Goal: Task Accomplishment & Management: Complete application form

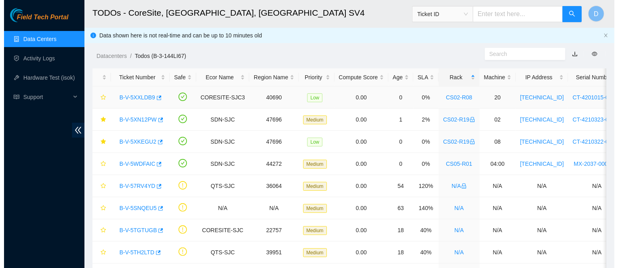
scroll to position [129, 0]
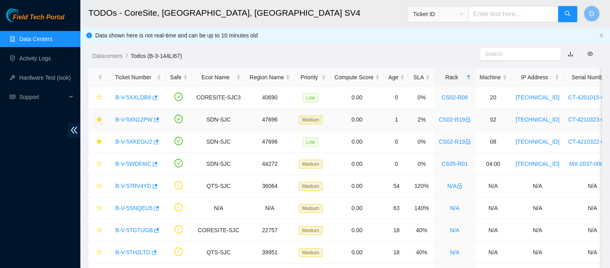
click at [100, 117] on icon "star" at bounding box center [99, 120] width 6 height 6
click at [100, 139] on icon "star" at bounding box center [99, 142] width 6 height 6
click at [124, 165] on link "B-V-5WDFAIC" at bounding box center [133, 163] width 36 height 6
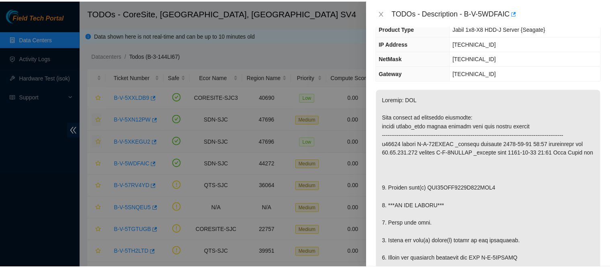
scroll to position [0, 0]
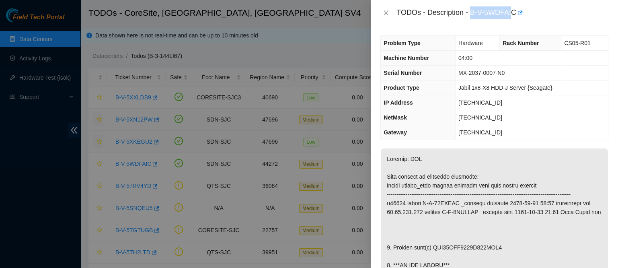
drag, startPoint x: 496, startPoint y: 15, endPoint x: 551, endPoint y: 21, distance: 55.0
click at [551, 21] on div "TODOs - Description - B-V-5WDFAIC" at bounding box center [494, 13] width 247 height 26
click at [522, 13] on icon "button" at bounding box center [519, 13] width 6 height 6
click at [496, 14] on div "TODOs - Description - B-V-5WDFAIC" at bounding box center [502, 12] width 212 height 13
drag, startPoint x: 495, startPoint y: 12, endPoint x: 564, endPoint y: 19, distance: 69.0
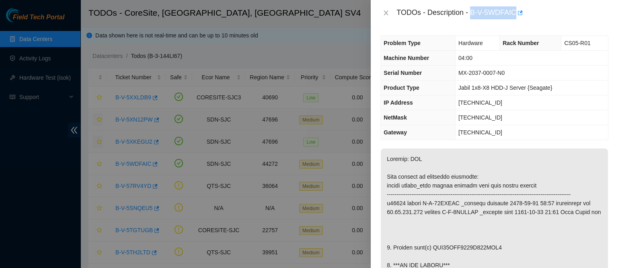
click at [564, 19] on div "TODOs - Description - B-V-5WDFAIC" at bounding box center [502, 12] width 212 height 13
copy div "B-V-5WDFAIC"
click at [383, 13] on icon "close" at bounding box center [386, 13] width 6 height 6
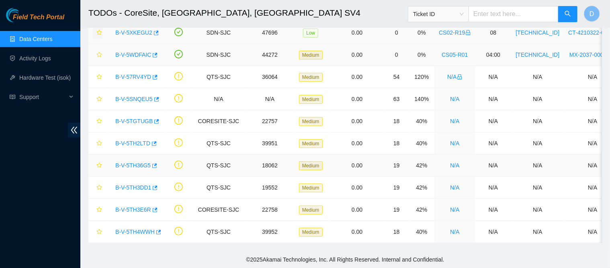
scroll to position [115, 0]
click at [52, 36] on link "Data Centers" at bounding box center [35, 39] width 33 height 6
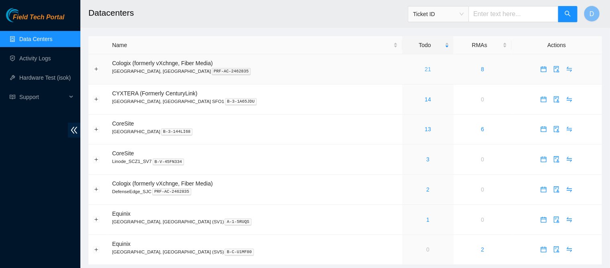
click at [425, 68] on link "21" at bounding box center [428, 69] width 6 height 6
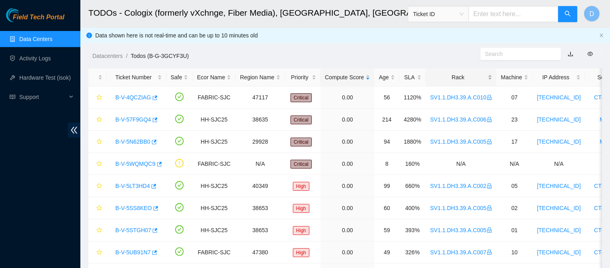
click at [446, 73] on div "Rack" at bounding box center [461, 77] width 62 height 9
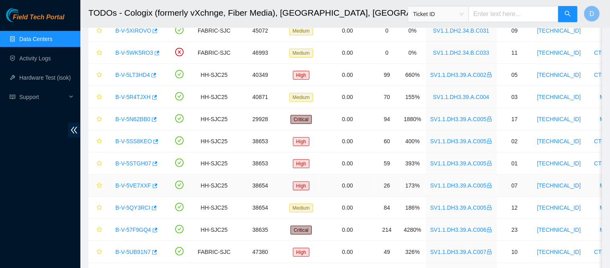
scroll to position [314, 0]
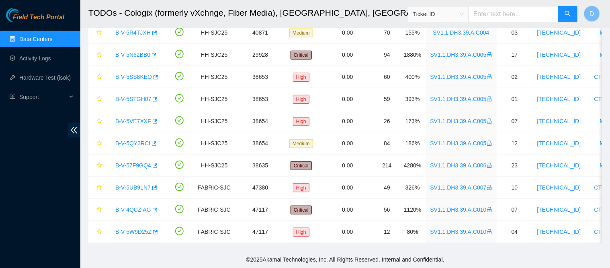
click at [52, 40] on link "Data Centers" at bounding box center [35, 39] width 33 height 6
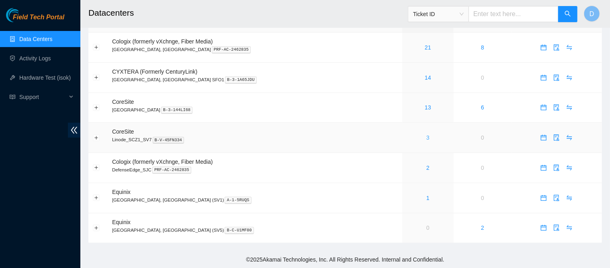
click at [426, 134] on link "3" at bounding box center [427, 137] width 3 height 6
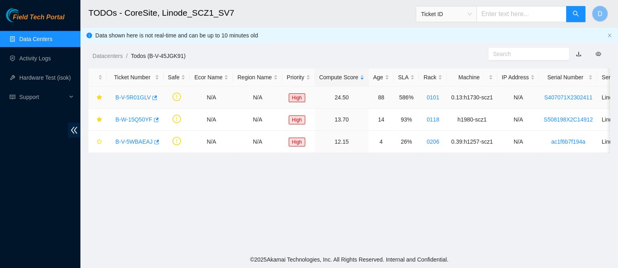
click at [138, 96] on link "B-V-5R01GLV" at bounding box center [132, 97] width 35 height 6
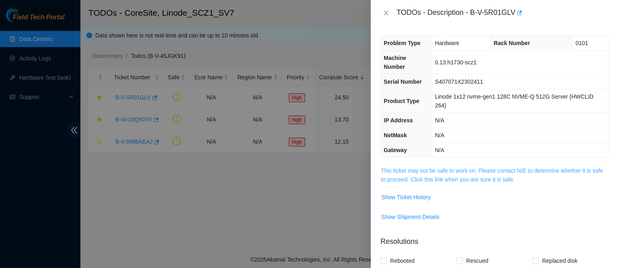
click at [409, 172] on link "This ticket may not be safe to work on. Please contact NIE to determine whether…" at bounding box center [492, 174] width 222 height 15
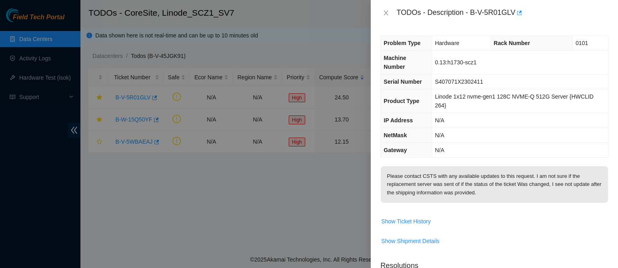
click at [387, 18] on div "TODOs - Description - B-V-5R01GLV" at bounding box center [494, 12] width 228 height 13
click at [390, 11] on button "Close" at bounding box center [385, 13] width 11 height 8
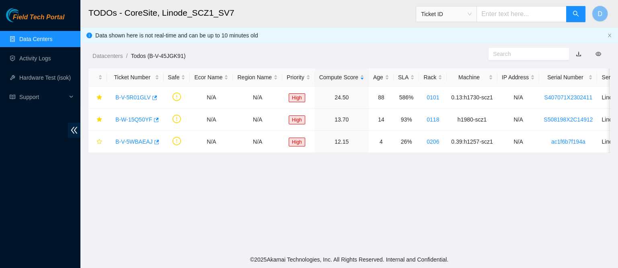
click at [52, 41] on link "Data Centers" at bounding box center [35, 39] width 33 height 6
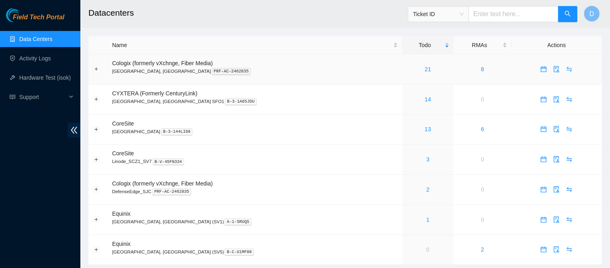
click at [407, 68] on div "21" at bounding box center [428, 69] width 43 height 9
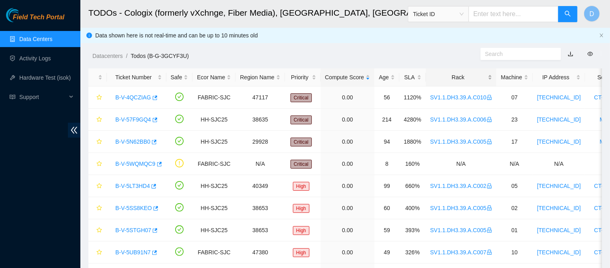
click at [451, 76] on div "Rack" at bounding box center [461, 77] width 62 height 9
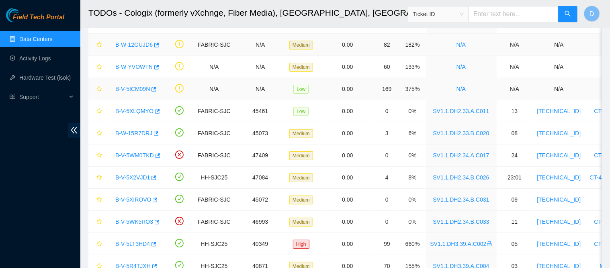
scroll to position [75, 0]
click at [52, 36] on link "Data Centers" at bounding box center [35, 39] width 33 height 6
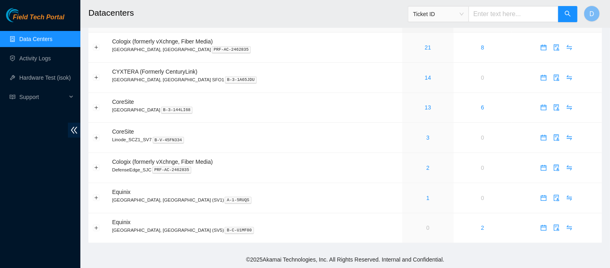
scroll to position [25, 0]
click at [425, 105] on link "13" at bounding box center [428, 107] width 6 height 6
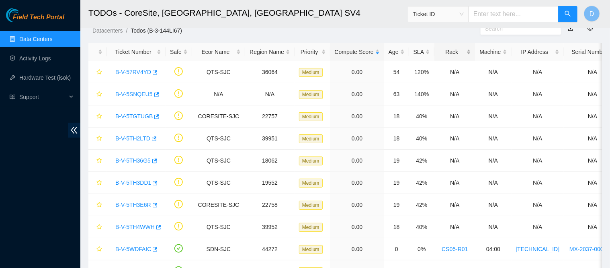
click at [456, 49] on div "Rack" at bounding box center [455, 51] width 32 height 9
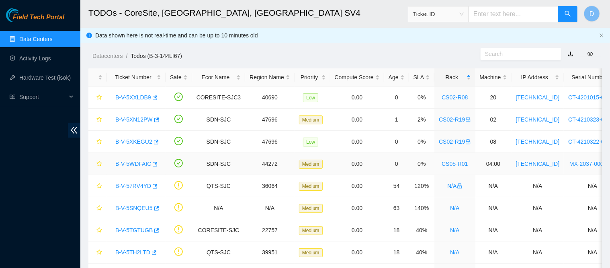
click at [135, 164] on link "B-V-5WDFAIC" at bounding box center [133, 163] width 36 height 6
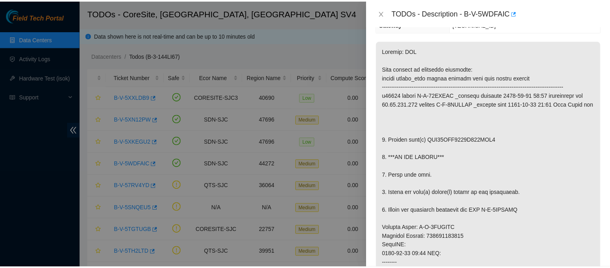
scroll to position [109, 0]
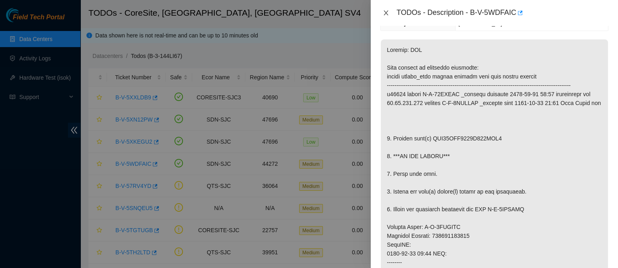
drag, startPoint x: 386, startPoint y: 15, endPoint x: 371, endPoint y: 16, distance: 15.3
click at [386, 15] on icon "close" at bounding box center [386, 13] width 6 height 6
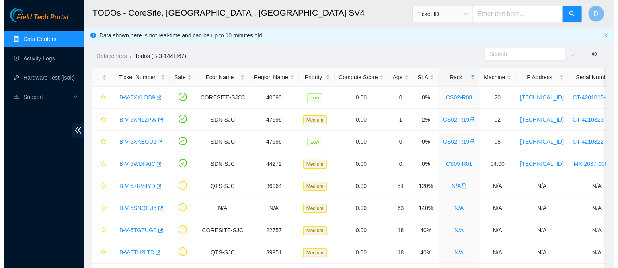
scroll to position [144, 0]
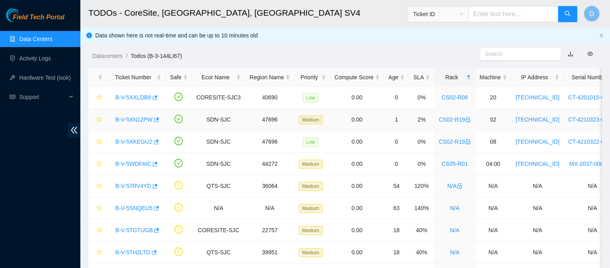
click at [136, 119] on link "B-V-5XN12PW" at bounding box center [133, 119] width 37 height 6
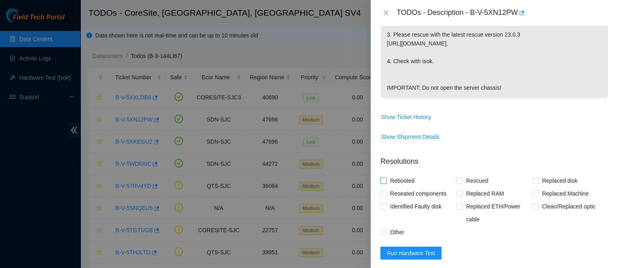
scroll to position [326, 0]
click at [394, 245] on button "Run Hardware Test" at bounding box center [410, 251] width 61 height 13
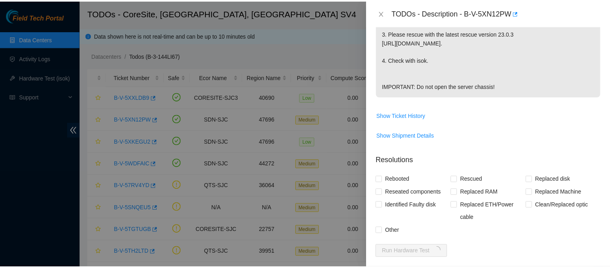
scroll to position [444, 0]
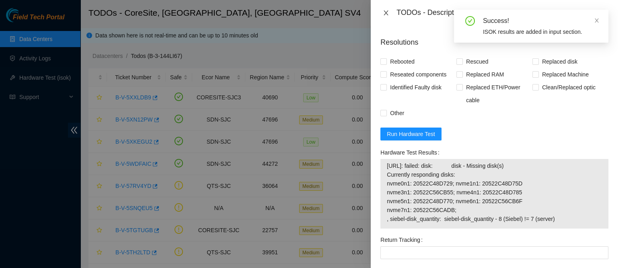
click at [384, 14] on icon "close" at bounding box center [386, 13] width 6 height 6
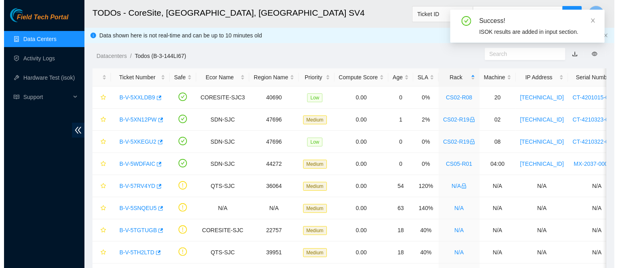
scroll to position [226, 0]
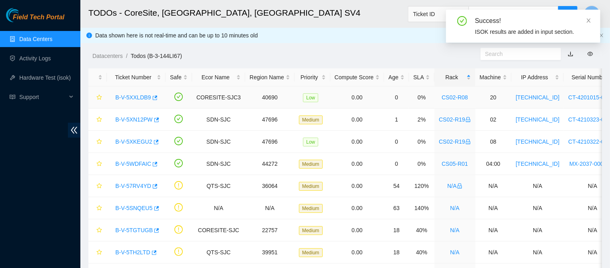
click at [127, 96] on link "B-V-5XXLDB9" at bounding box center [133, 97] width 36 height 6
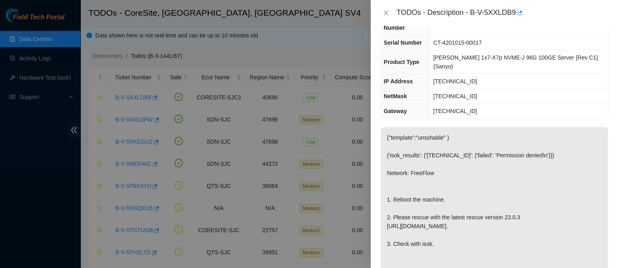
scroll to position [0, 0]
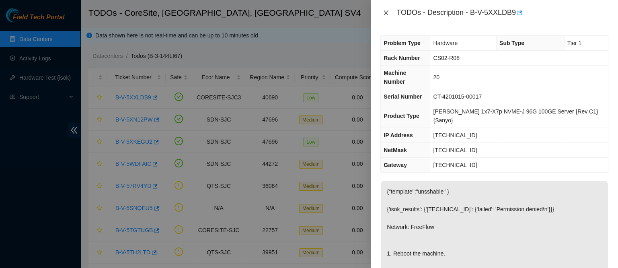
click at [384, 15] on icon "close" at bounding box center [386, 13] width 6 height 6
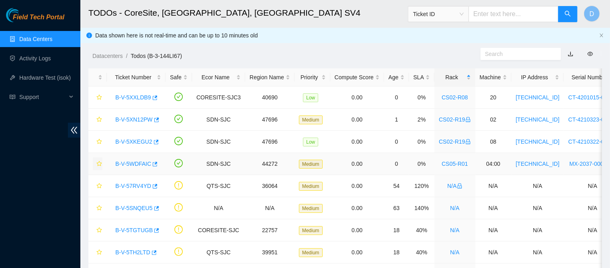
click at [98, 164] on icon "star" at bounding box center [99, 164] width 6 height 6
click at [135, 165] on link "B-V-5WDFAIC" at bounding box center [133, 163] width 36 height 6
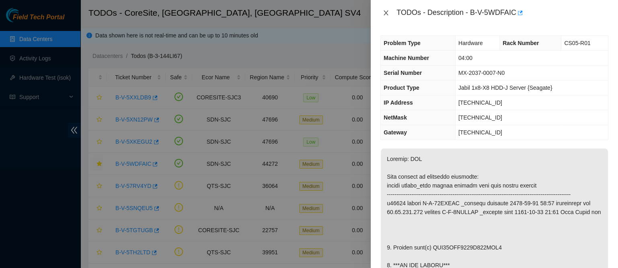
drag, startPoint x: 385, startPoint y: 12, endPoint x: 360, endPoint y: 20, distance: 26.8
click at [385, 12] on icon "close" at bounding box center [386, 12] width 4 height 5
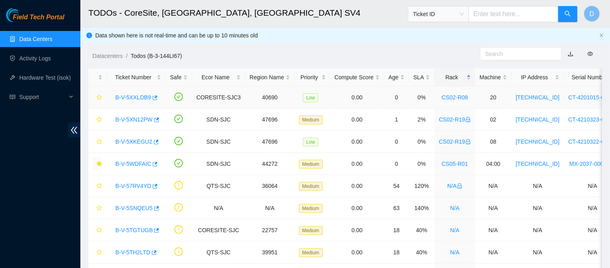
drag, startPoint x: 135, startPoint y: 96, endPoint x: 291, endPoint y: 132, distance: 160.9
click at [135, 96] on link "B-V-5XXLDB9" at bounding box center [133, 97] width 36 height 6
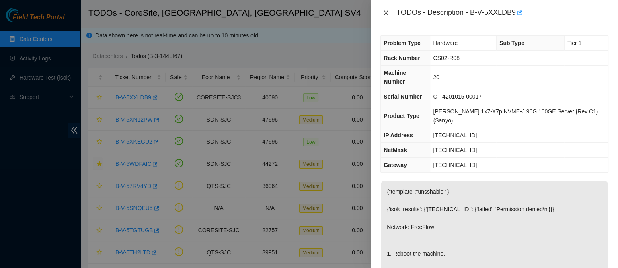
click at [385, 12] on icon "close" at bounding box center [386, 12] width 4 height 5
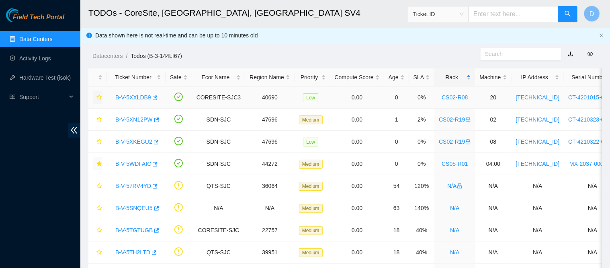
click at [98, 97] on icon "star" at bounding box center [99, 97] width 6 height 6
click at [137, 96] on link "B-V-5XXLDB9" at bounding box center [133, 97] width 36 height 6
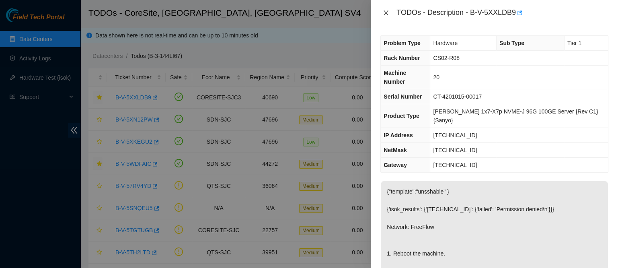
drag, startPoint x: 386, startPoint y: 14, endPoint x: 269, endPoint y: 37, distance: 118.9
click at [386, 14] on icon "close" at bounding box center [386, 13] width 6 height 6
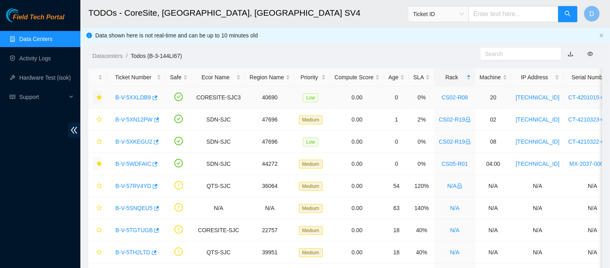
click at [141, 96] on link "B-V-5XXLDB9" at bounding box center [133, 97] width 36 height 6
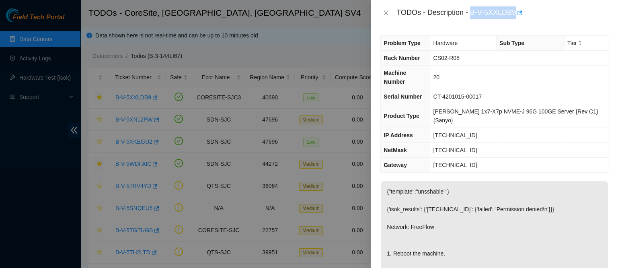
drag, startPoint x: 498, startPoint y: 14, endPoint x: 564, endPoint y: 20, distance: 67.1
click at [564, 20] on div "TODOs - Description - B-V-5XXLDB9" at bounding box center [494, 13] width 247 height 26
copy div "B-V-5XXLDB9"
drag, startPoint x: 383, startPoint y: 14, endPoint x: 334, endPoint y: 45, distance: 57.4
click at [383, 14] on icon "close" at bounding box center [386, 13] width 6 height 6
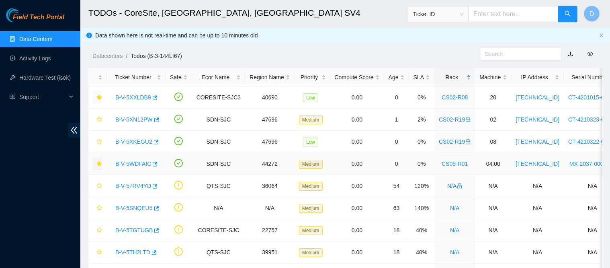
drag, startPoint x: 139, startPoint y: 163, endPoint x: 332, endPoint y: 180, distance: 192.9
click at [139, 163] on link "B-V-5WDFAIC" at bounding box center [133, 163] width 36 height 6
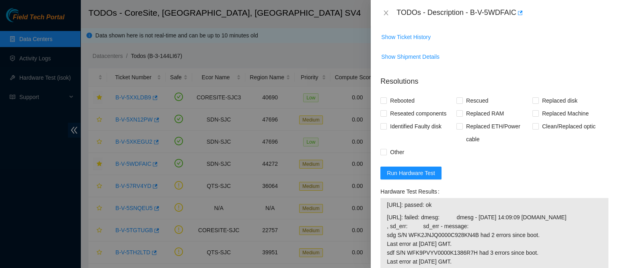
scroll to position [560, 0]
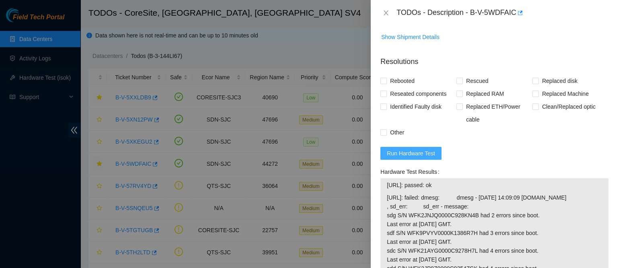
click at [426, 158] on span "Run Hardware Test" at bounding box center [411, 153] width 48 height 9
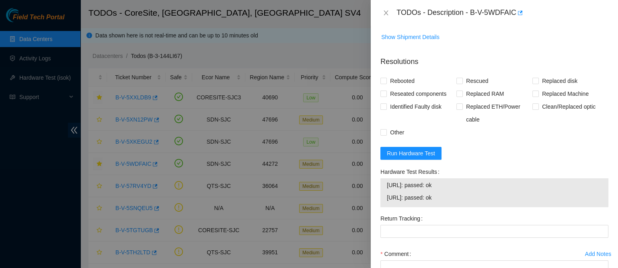
scroll to position [653, 0]
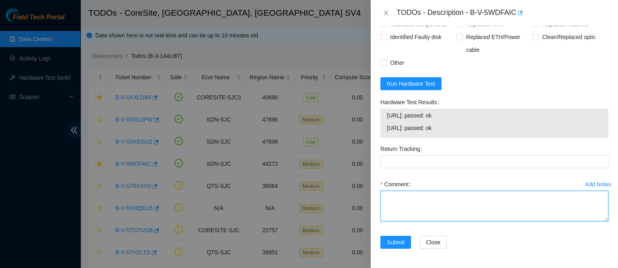
click at [430, 211] on textarea "Comment" at bounding box center [494, 206] width 228 height 31
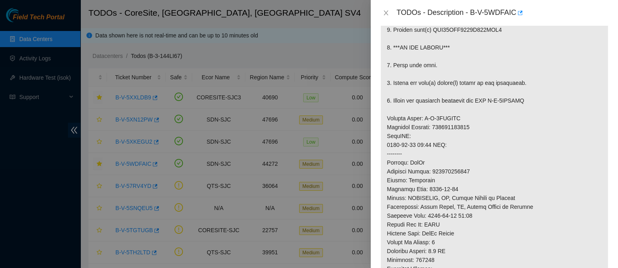
scroll to position [198, 0]
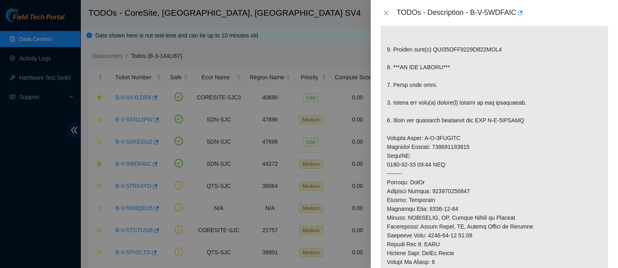
click at [433, 67] on p at bounding box center [494, 156] width 227 height 410
copy p "WFK34MKK0000C928HJF9"
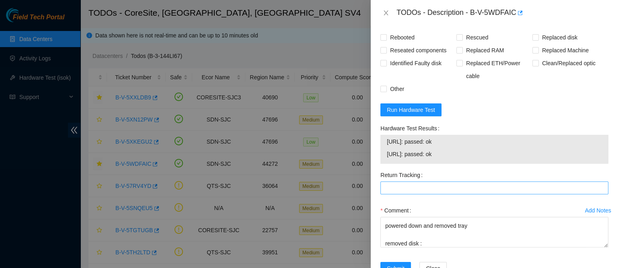
scroll to position [653, 0]
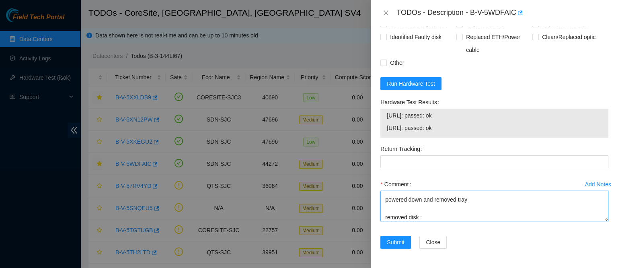
click at [430, 217] on textarea "contacted nocc to confirm that ticket was safe verified sn on machine connected…" at bounding box center [494, 206] width 228 height 31
paste textarea "WFK34MKK0000C928HJF9"
paste textarea "WFK3PR6M"
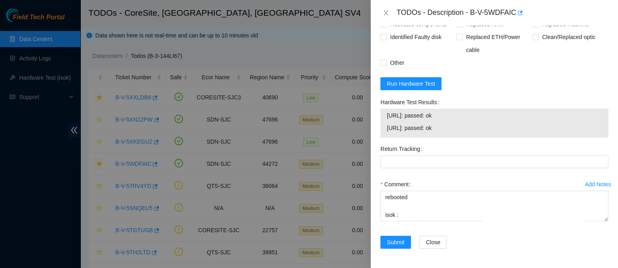
drag, startPoint x: 452, startPoint y: 129, endPoint x: 381, endPoint y: 113, distance: 72.5
click at [381, 113] on div "23.33.113.138: passed: ok 23.33.113.139: passed: ok" at bounding box center [494, 123] width 228 height 29
copy tbody "23.33.113.138: passed: ok 23.33.113.139: passed: ok"
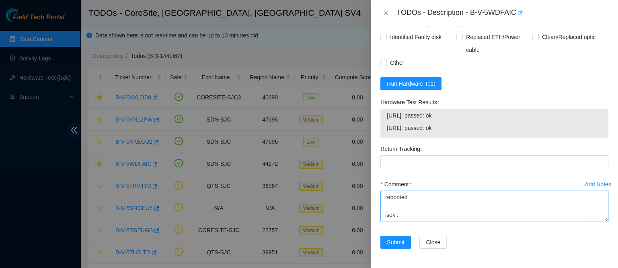
click at [391, 213] on textarea "contacted nocc to confirm that ticket was safe verified sn on machine connected…" at bounding box center [494, 206] width 228 height 31
paste textarea "23.33.113.138: passed: ok 23.33.113.139: passed: ok"
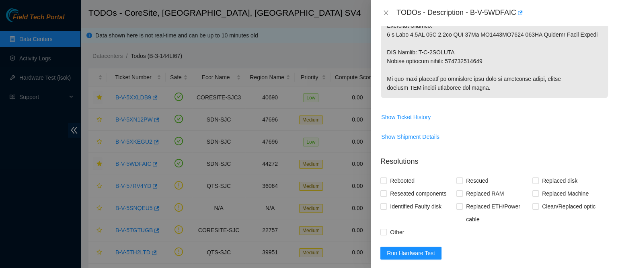
scroll to position [450, 0]
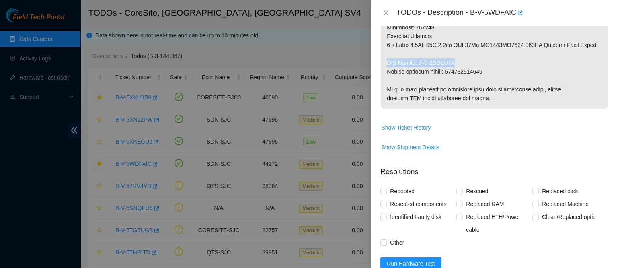
drag, startPoint x: 465, startPoint y: 78, endPoint x: 385, endPoint y: 75, distance: 80.0
copy p "RMA Return: B-V-5WWZMVO"
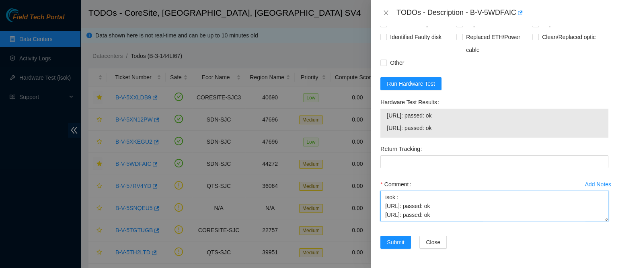
click at [406, 216] on textarea "contacted nocc to confirm that ticket was safe verified sn on machine connected…" at bounding box center [494, 206] width 228 height 31
paste textarea "RMA Return: B-V-5WWZMVO"
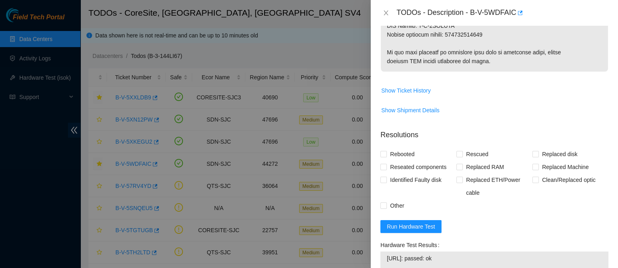
scroll to position [477, 0]
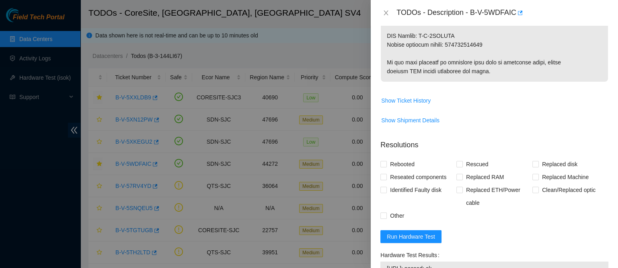
type textarea "contacted nocc to confirm that ticket was safe verified sn on machine connected…"
copy p "463470061553"
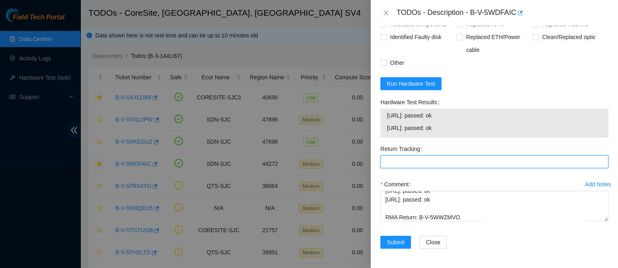
click at [439, 166] on Tracking "Return Tracking" at bounding box center [494, 161] width 228 height 13
paste Tracking "463470061553"
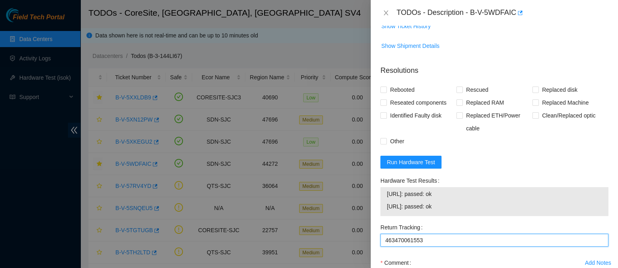
scroll to position [532, 0]
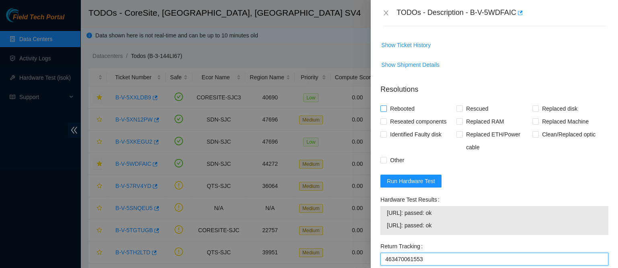
type Tracking "463470061553"
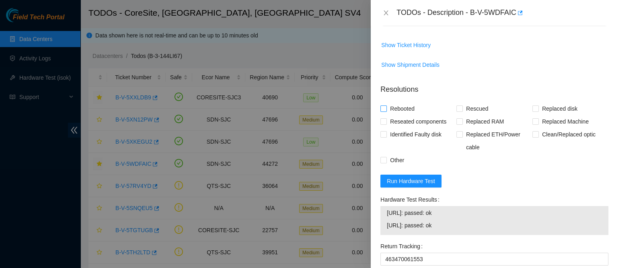
click at [406, 115] on span "Rebooted" at bounding box center [402, 108] width 31 height 13
click at [386, 111] on input "Rebooted" at bounding box center [383, 108] width 6 height 6
checkbox input "true"
click at [403, 128] on span "Reseated components" at bounding box center [418, 121] width 63 height 13
click at [386, 124] on input "Reseated components" at bounding box center [383, 121] width 6 height 6
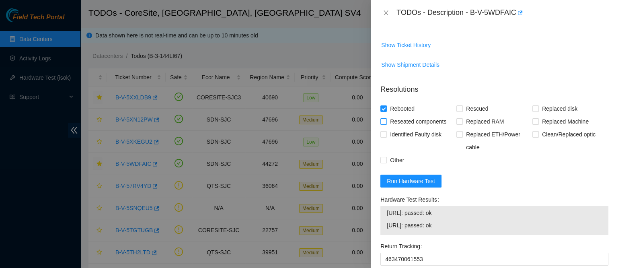
checkbox input "true"
click at [474, 115] on span "Rescued" at bounding box center [477, 108] width 29 height 13
click at [462, 111] on input "Rescued" at bounding box center [459, 108] width 6 height 6
checkbox input "true"
click at [553, 115] on span "Replaced disk" at bounding box center [560, 108] width 42 height 13
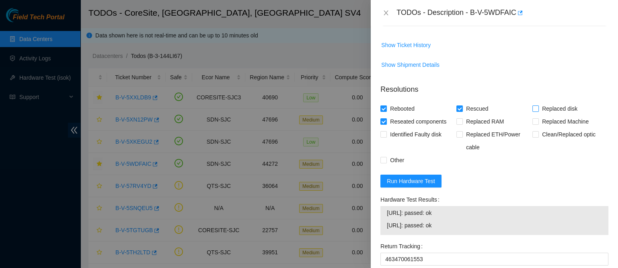
click at [538, 111] on input "Replaced disk" at bounding box center [535, 108] width 6 height 6
checkbox input "true"
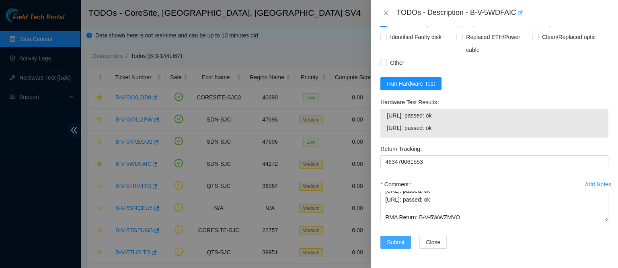
click at [391, 241] on span "Submit" at bounding box center [396, 242] width 18 height 9
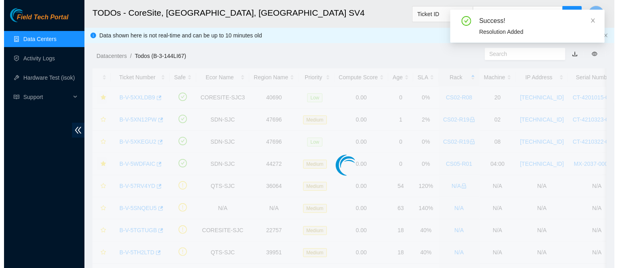
scroll to position [248, 0]
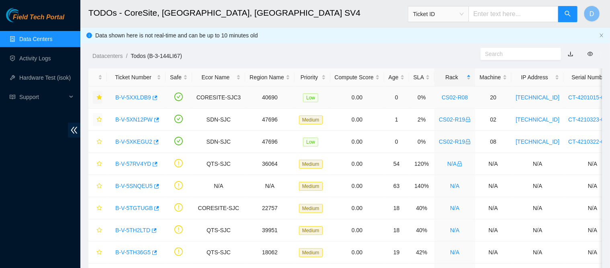
click at [137, 94] on link "B-V-5XXLDB9" at bounding box center [133, 97] width 36 height 6
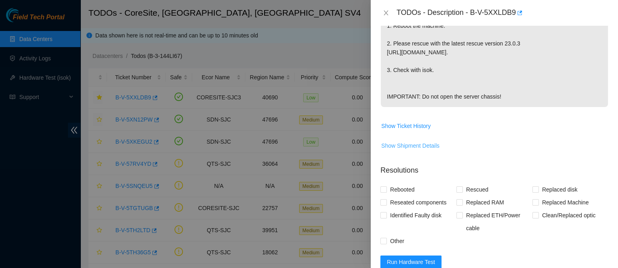
scroll to position [247, 0]
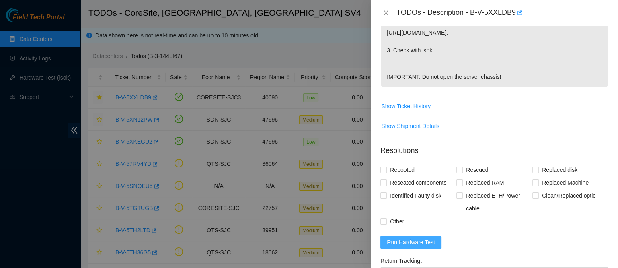
click at [402, 246] on span "Run Hardware Test" at bounding box center [411, 242] width 48 height 9
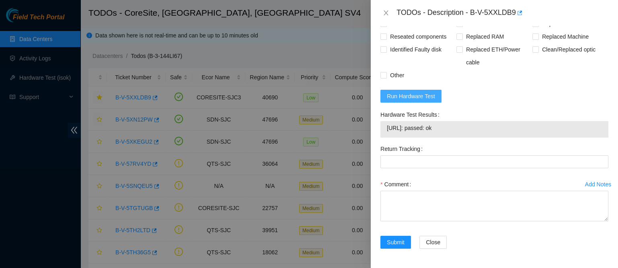
scroll to position [399, 0]
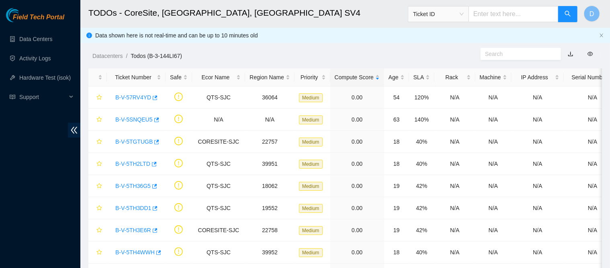
click at [441, 75] on div "Rack" at bounding box center [455, 77] width 32 height 9
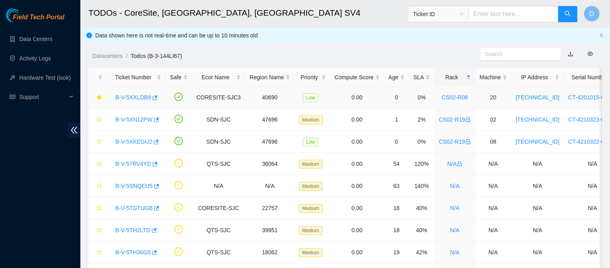
click at [121, 94] on link "B-V-5XXLDB9" at bounding box center [133, 97] width 36 height 6
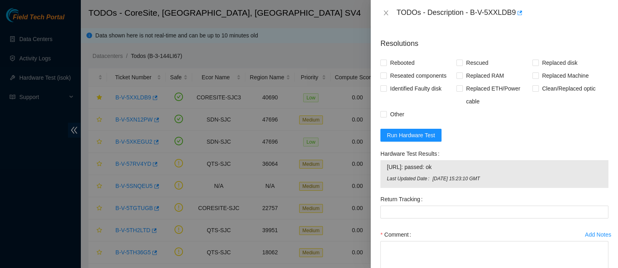
scroll to position [386, 0]
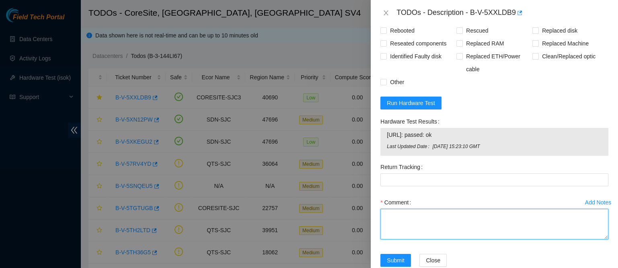
click at [418, 214] on textarea "Comment" at bounding box center [494, 224] width 228 height 31
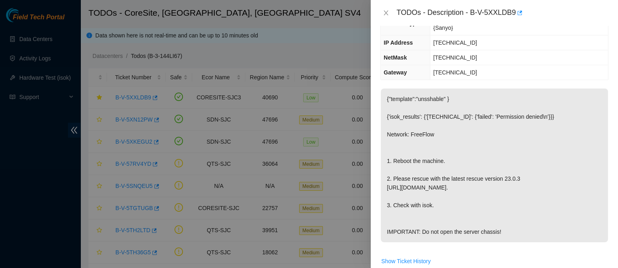
scroll to position [0, 0]
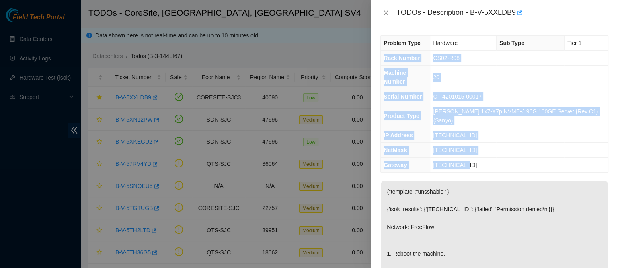
drag, startPoint x: 383, startPoint y: 57, endPoint x: 473, endPoint y: 144, distance: 124.8
click at [473, 144] on tbody "Problem Type Hardware Sub Type Tier 1 Rack Number CS02-R08 Machine Number 20 Se…" at bounding box center [494, 104] width 227 height 136
copy tbody "Rack Number CS02-R08 Machine Number 20 Serial Number CT-4201015-00017 Product T…"
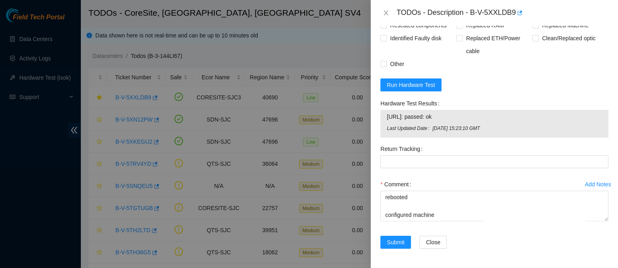
scroll to position [97, 0]
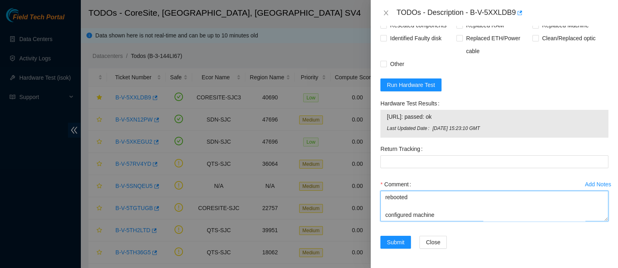
click at [410, 216] on textarea "contacted nocc to confirm that ticket was safe verified sn on machine connected…" at bounding box center [494, 206] width 228 height 31
paste textarea "Rack Number CS02-R08 Machine Number 20 Serial Number CT-4201015-00017 Product T…"
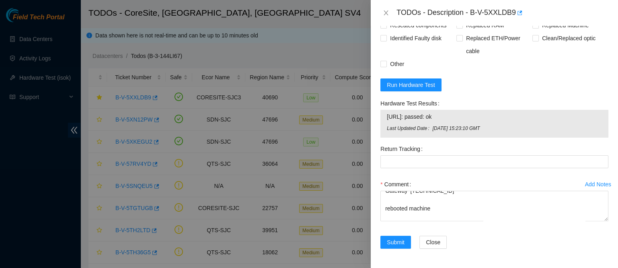
click at [406, 117] on span "[URL]: passed: ok" at bounding box center [494, 116] width 215 height 9
copy span "[URL]: passed: ok"
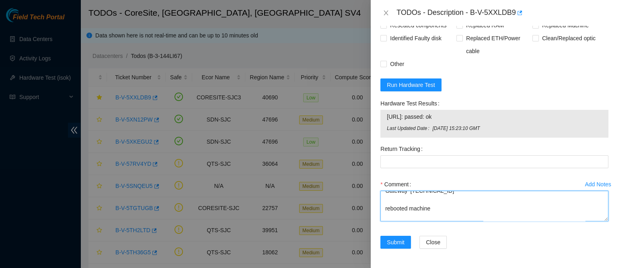
click at [414, 213] on textarea "contacted nocc to confirm that ticket was safe verified sn on machine connected…" at bounding box center [494, 206] width 228 height 31
paste textarea "[URL]: passed: ok"
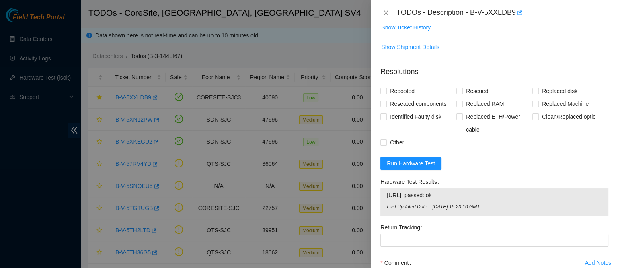
scroll to position [325, 0]
type textarea "contacted nocc to confirm that ticket was safe verified sn on machine connected…"
click at [424, 95] on div "Rebooted" at bounding box center [418, 92] width 76 height 13
click at [410, 108] on span "Reseated components" at bounding box center [418, 104] width 63 height 13
click at [386, 107] on input "Reseated components" at bounding box center [383, 105] width 6 height 6
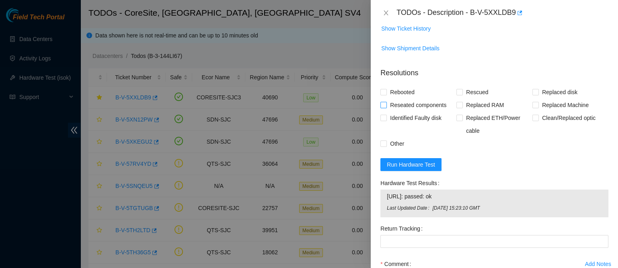
checkbox input "true"
click at [410, 98] on span "Rebooted" at bounding box center [402, 92] width 31 height 13
click at [386, 94] on input "Rebooted" at bounding box center [383, 92] width 6 height 6
checkbox input "true"
click at [469, 98] on span "Rescued" at bounding box center [477, 92] width 29 height 13
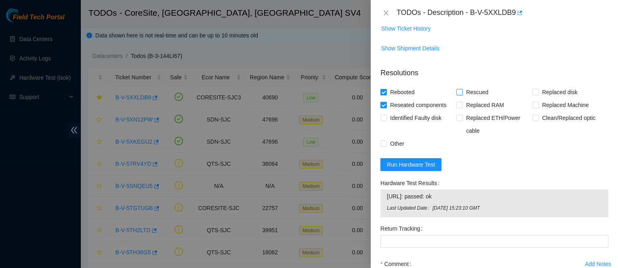
click at [462, 94] on input "Rescued" at bounding box center [459, 92] width 6 height 6
checkbox input "true"
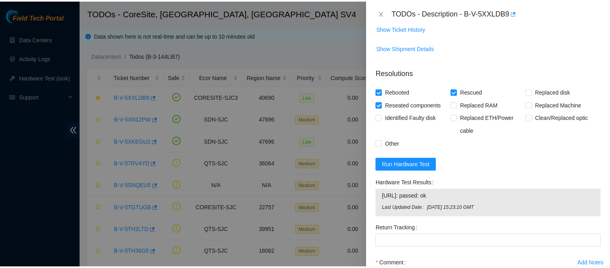
scroll to position [410, 0]
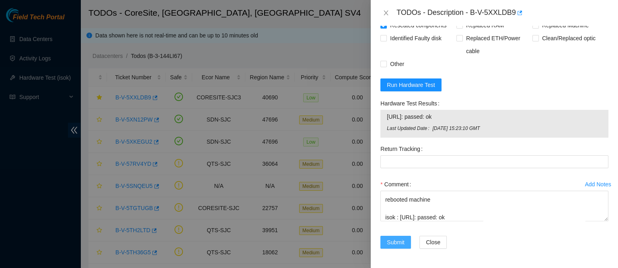
click at [402, 236] on button "Submit" at bounding box center [395, 242] width 31 height 13
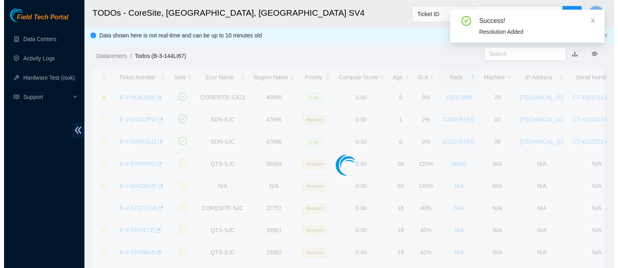
scroll to position [248, 0]
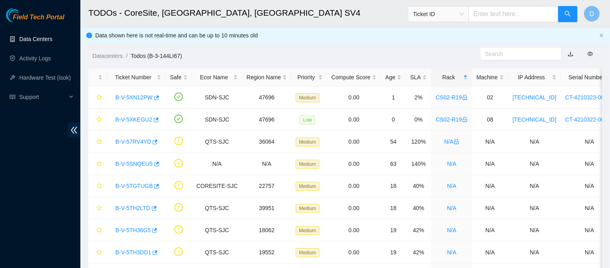
click at [52, 41] on link "Data Centers" at bounding box center [35, 39] width 33 height 6
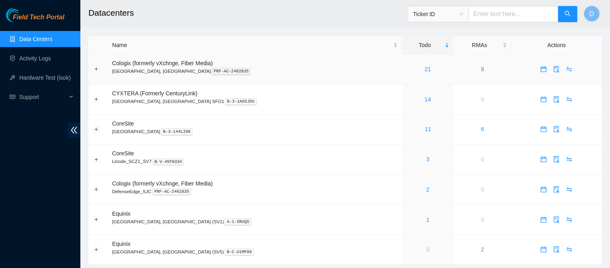
click at [425, 70] on link "21" at bounding box center [428, 69] width 6 height 6
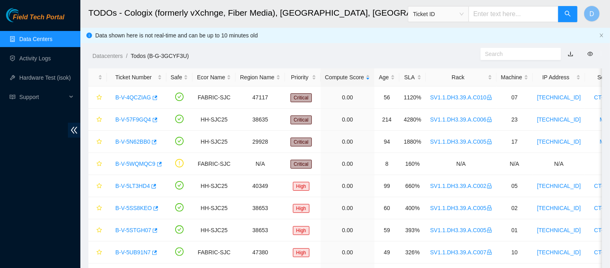
click at [451, 80] on div "Rack" at bounding box center [461, 77] width 62 height 9
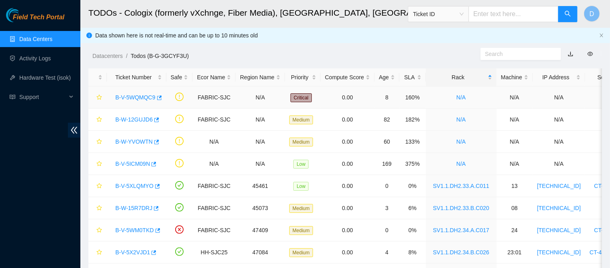
click at [138, 94] on link "B-V-5WQMQC9" at bounding box center [135, 97] width 40 height 6
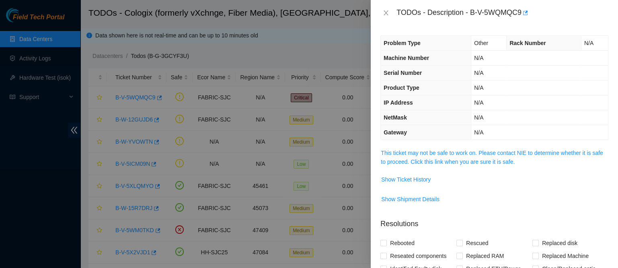
click at [444, 152] on link "This ticket may not be safe to work on. Please contact NIE to determine whether…" at bounding box center [492, 157] width 222 height 15
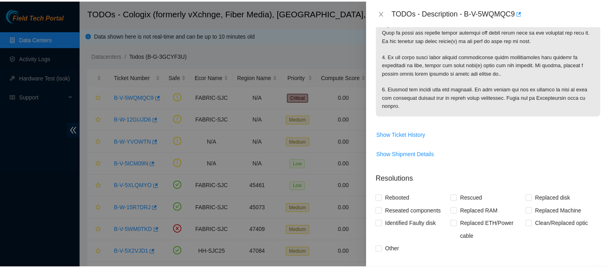
scroll to position [277, 0]
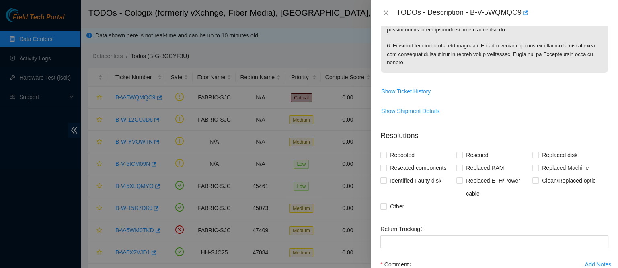
click at [384, 8] on div "TODOs - Description - B-V-5WQMQC9" at bounding box center [494, 12] width 228 height 13
click at [384, 10] on icon "close" at bounding box center [386, 13] width 6 height 6
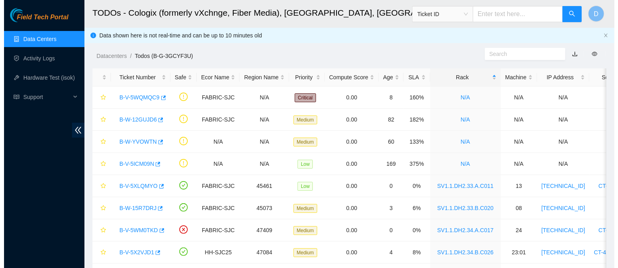
scroll to position [209, 0]
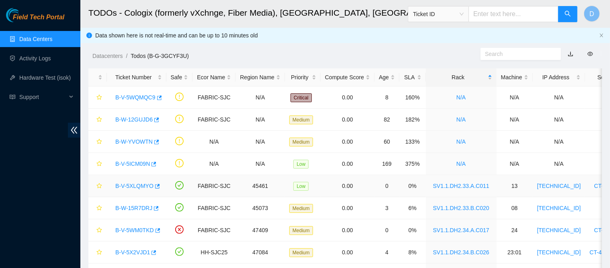
click at [134, 187] on link "B-V-5XLQMYO" at bounding box center [134, 185] width 38 height 6
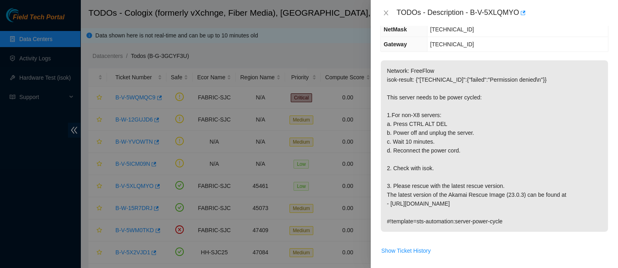
scroll to position [0, 0]
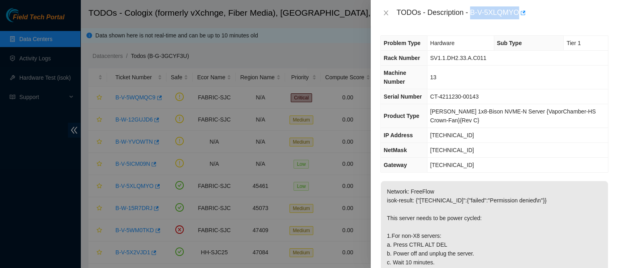
drag, startPoint x: 496, startPoint y: 12, endPoint x: 565, endPoint y: 14, distance: 69.2
click at [565, 14] on div "TODOs - Description - B-V-5XLQMYO" at bounding box center [502, 12] width 212 height 13
copy div "B-V-5XLQMYO"
click at [387, 8] on div "TODOs - Description - B-V-5XLQMYO" at bounding box center [494, 12] width 228 height 13
click at [386, 13] on icon "close" at bounding box center [386, 12] width 4 height 5
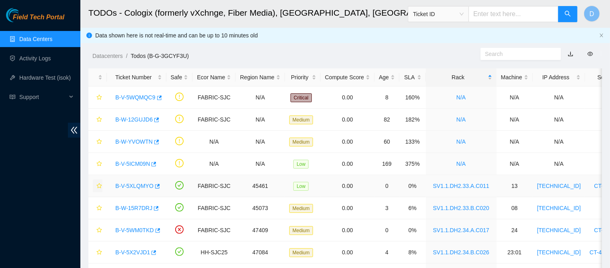
click at [98, 186] on icon "star" at bounding box center [99, 186] width 6 height 6
click at [135, 207] on link "B-W-15R7DRJ" at bounding box center [133, 208] width 37 height 6
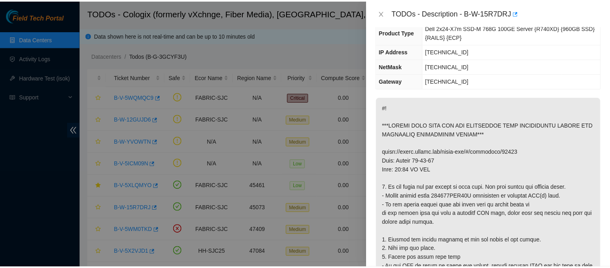
scroll to position [84, 0]
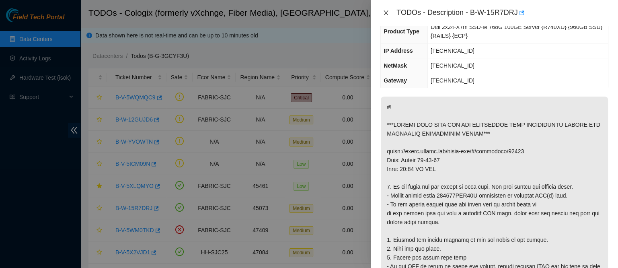
click at [384, 15] on icon "close" at bounding box center [386, 12] width 4 height 5
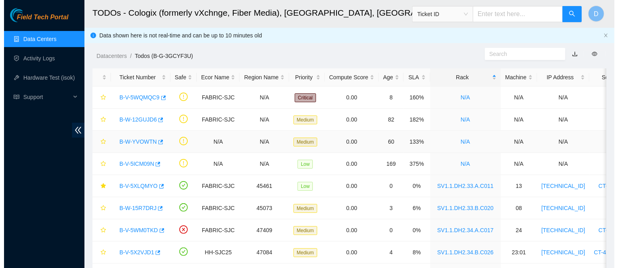
scroll to position [107, 0]
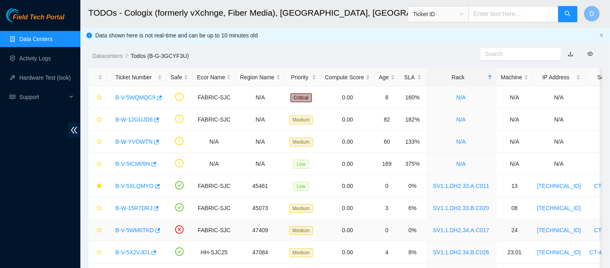
click at [125, 233] on link "B-V-5WM0TKD" at bounding box center [134, 230] width 39 height 6
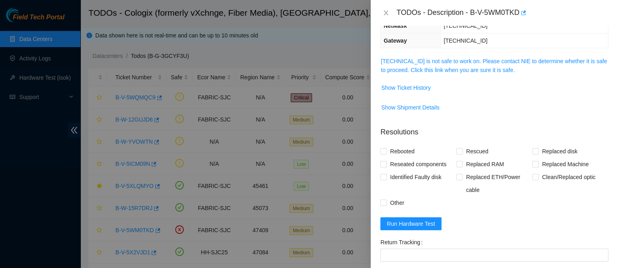
scroll to position [71, 0]
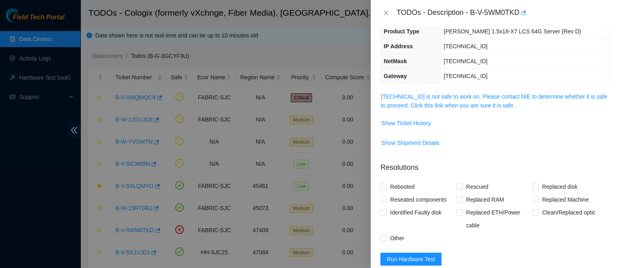
click at [438, 92] on span "[TECHNICAL_ID] is not safe to work on. Please contact NIE to determine whether …" at bounding box center [494, 101] width 227 height 18
click at [428, 98] on link "[TECHNICAL_ID] is not safe to work on. Please contact NIE to determine whether …" at bounding box center [494, 100] width 226 height 15
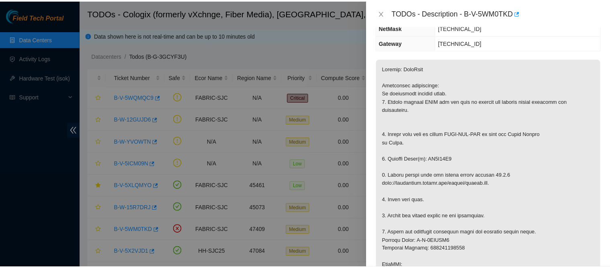
scroll to position [105, 0]
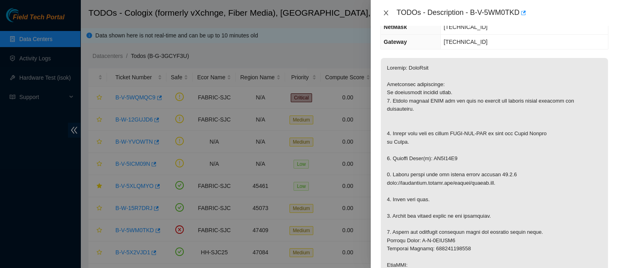
click at [386, 10] on icon "close" at bounding box center [386, 13] width 6 height 6
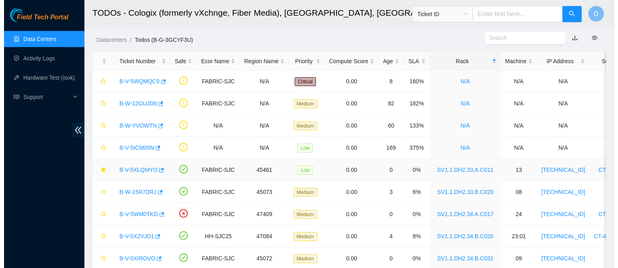
scroll to position [18, 0]
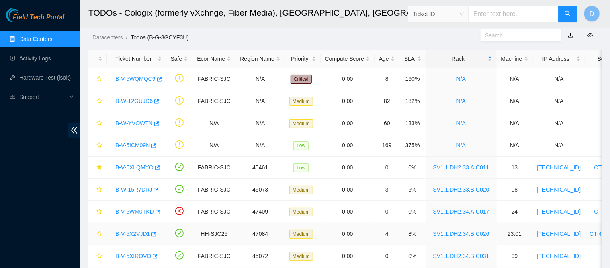
click at [134, 236] on link "B-V-5X2VJD1" at bounding box center [132, 233] width 35 height 6
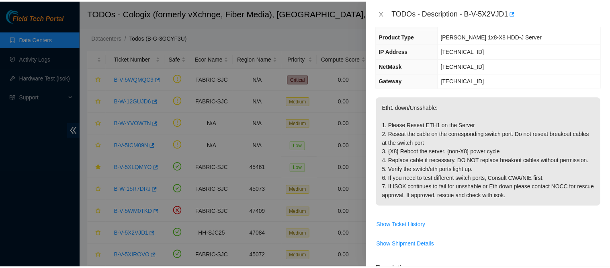
scroll to position [0, 0]
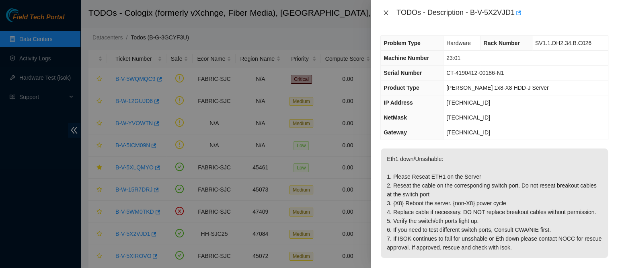
click at [385, 10] on icon "close" at bounding box center [386, 13] width 6 height 6
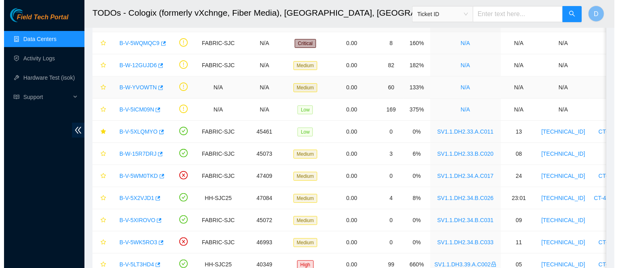
scroll to position [55, 0]
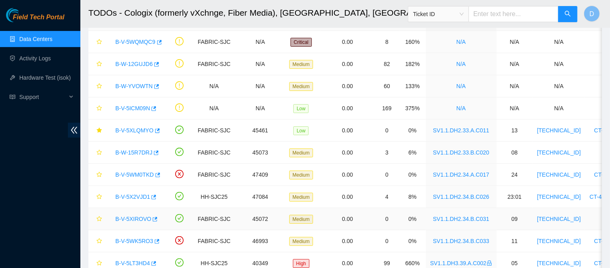
click at [133, 216] on link "B-V-5XIROVO" at bounding box center [133, 218] width 36 height 6
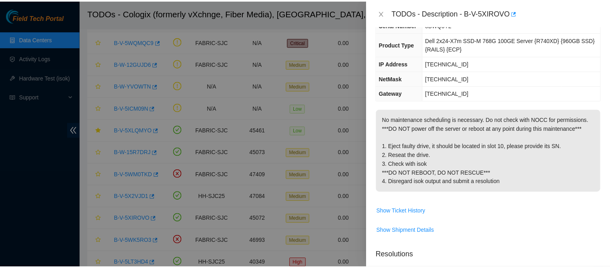
scroll to position [83, 0]
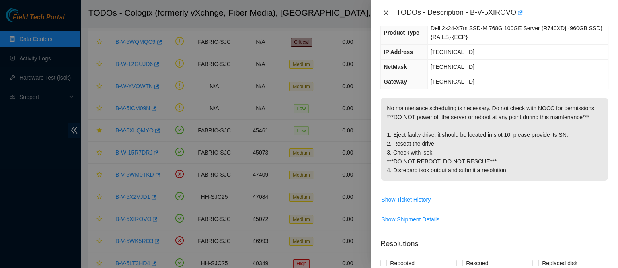
click at [386, 14] on icon "close" at bounding box center [386, 12] width 4 height 5
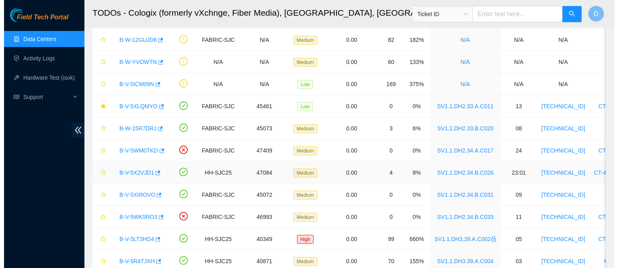
scroll to position [95, 0]
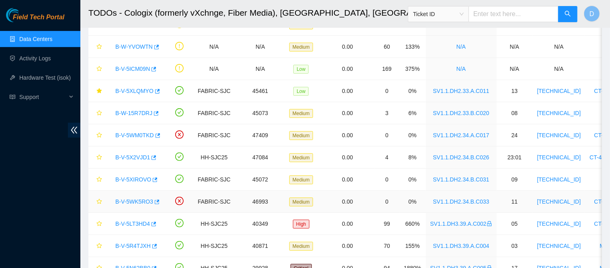
click at [135, 201] on link "B-V-5WK5RO3" at bounding box center [134, 201] width 38 height 6
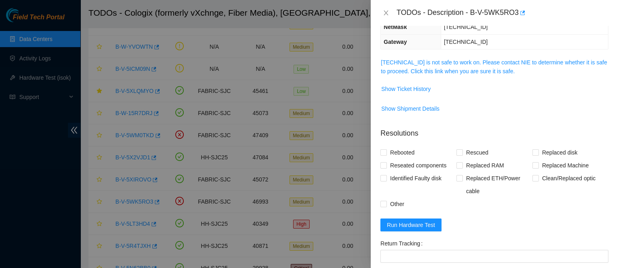
scroll to position [70, 0]
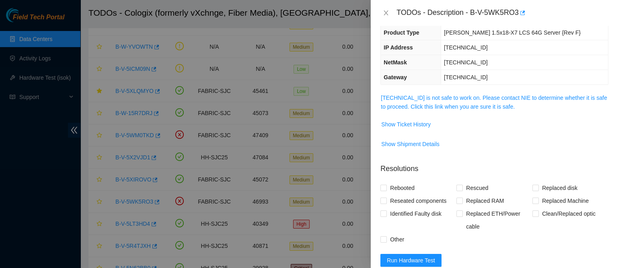
click at [413, 102] on link "[TECHNICAL_ID] is not safe to work on. Please contact NIE to determine whether …" at bounding box center [494, 101] width 226 height 15
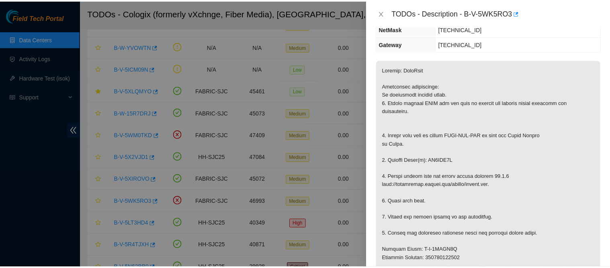
scroll to position [104, 0]
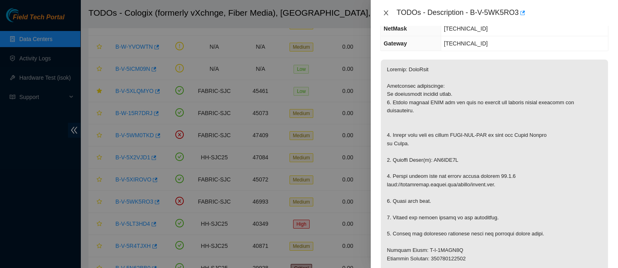
click at [387, 10] on icon "close" at bounding box center [386, 13] width 6 height 6
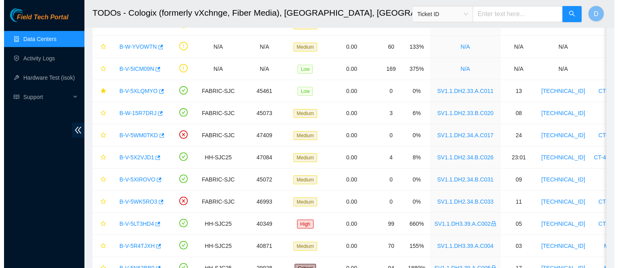
scroll to position [139, 0]
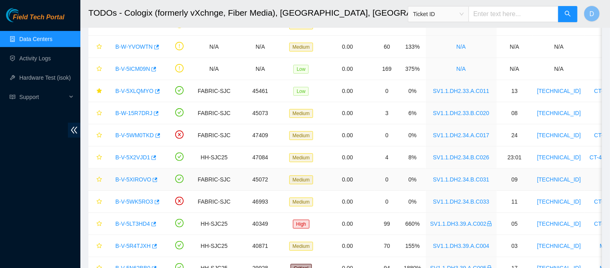
click at [135, 181] on link "B-V-5XIROVO" at bounding box center [133, 179] width 36 height 6
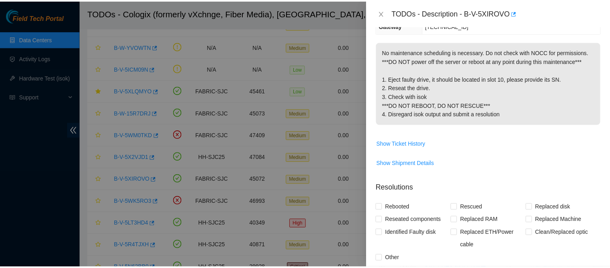
scroll to position [121, 0]
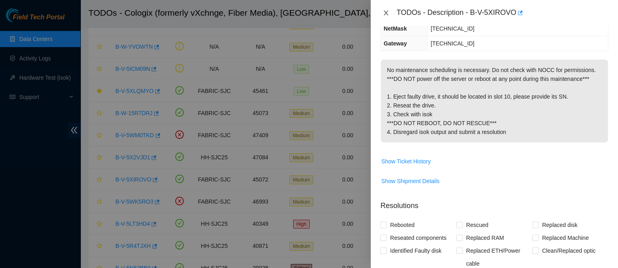
click at [385, 9] on button "Close" at bounding box center [385, 13] width 11 height 8
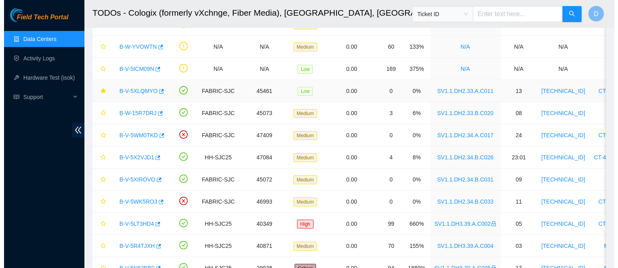
scroll to position [139, 0]
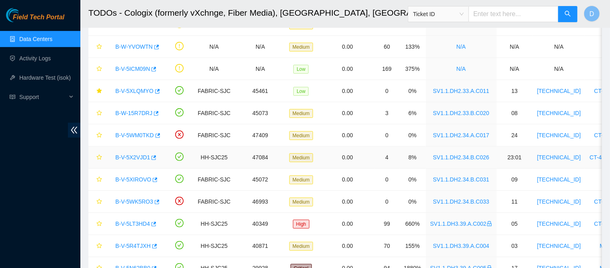
click at [138, 156] on link "B-V-5X2VJD1" at bounding box center [132, 157] width 35 height 6
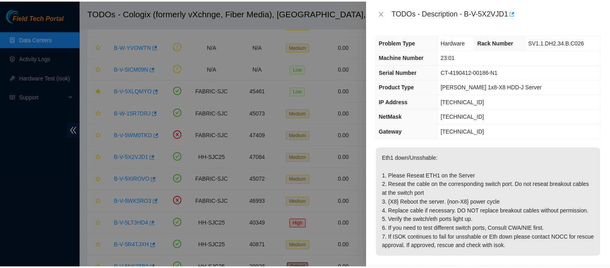
scroll to position [0, 0]
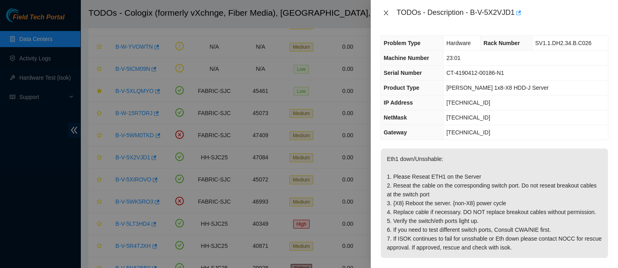
click at [386, 14] on icon "close" at bounding box center [386, 13] width 6 height 6
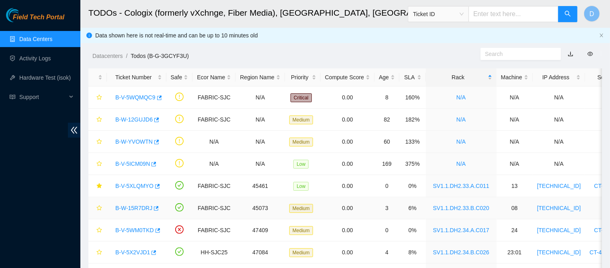
click at [139, 208] on link "B-W-15R7DRJ" at bounding box center [133, 208] width 37 height 6
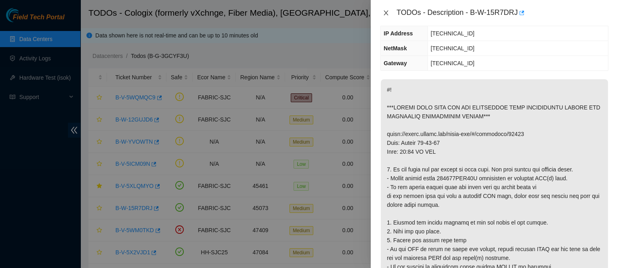
click at [387, 12] on icon "close" at bounding box center [386, 13] width 6 height 6
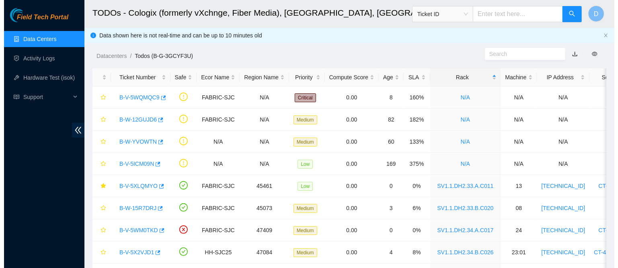
scroll to position [119, 0]
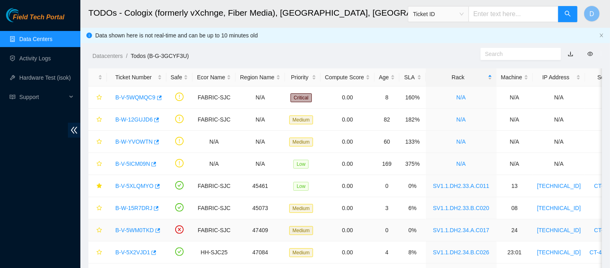
click at [134, 231] on link "B-V-5WM0TKD" at bounding box center [134, 230] width 39 height 6
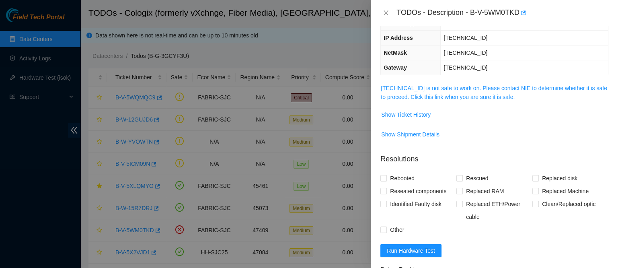
scroll to position [84, 0]
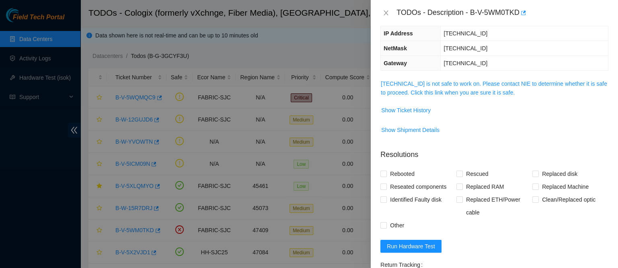
click at [441, 80] on link "[TECHNICAL_ID] is not safe to work on. Please contact NIE to determine whether …" at bounding box center [494, 87] width 226 height 15
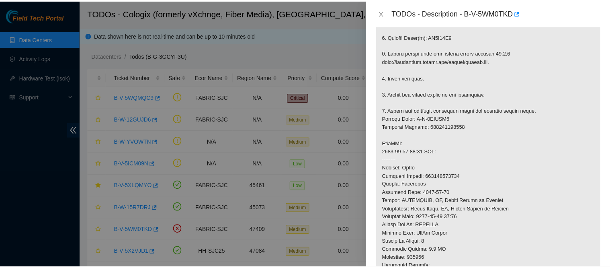
scroll to position [232, 0]
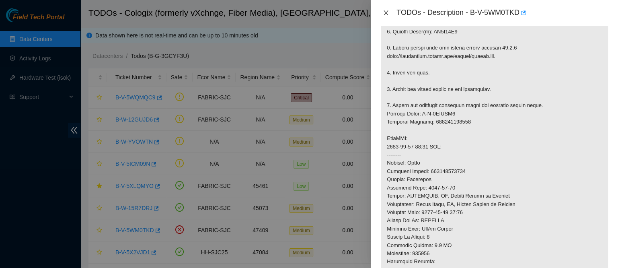
click at [386, 14] on icon "close" at bounding box center [386, 13] width 6 height 6
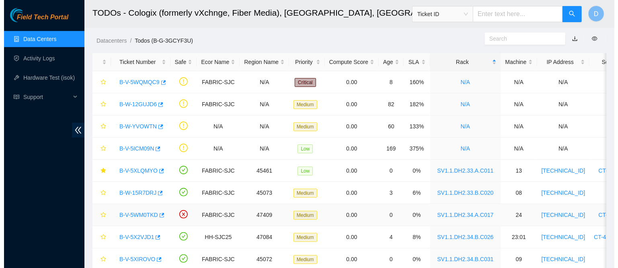
scroll to position [16, 0]
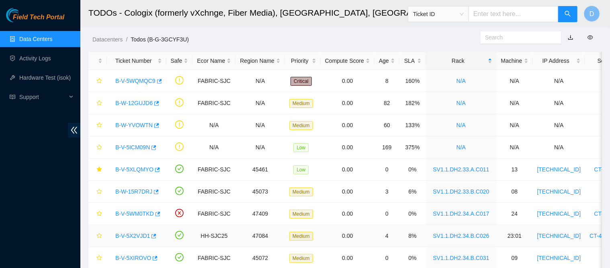
click at [135, 234] on link "B-V-5X2VJD1" at bounding box center [132, 235] width 35 height 6
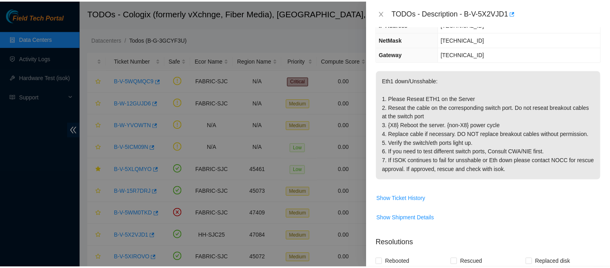
scroll to position [77, 0]
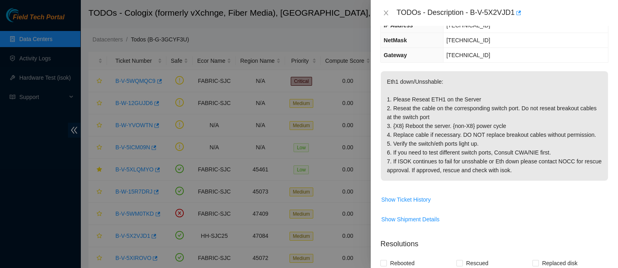
click at [382, 17] on div "TODOs - Description - B-V-5X2VJD1" at bounding box center [494, 12] width 228 height 13
click at [386, 12] on icon "close" at bounding box center [386, 12] width 4 height 5
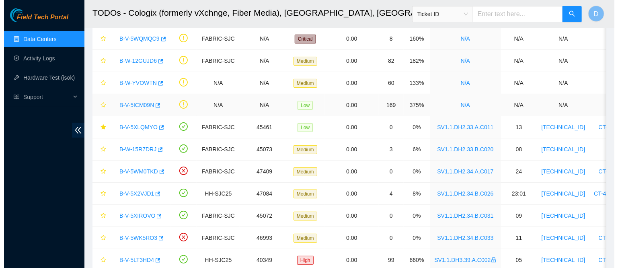
scroll to position [69, 0]
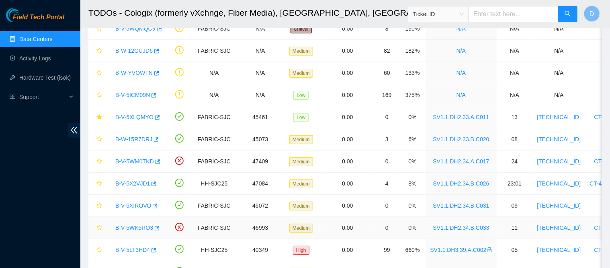
click at [140, 226] on link "B-V-5WK5RO3" at bounding box center [134, 227] width 38 height 6
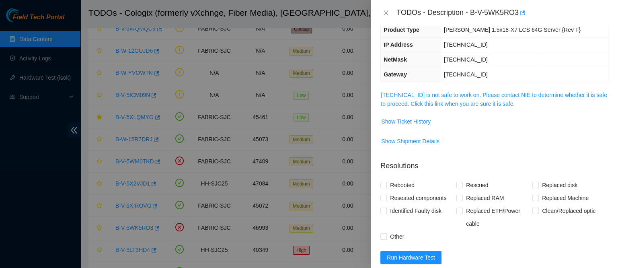
scroll to position [77, 0]
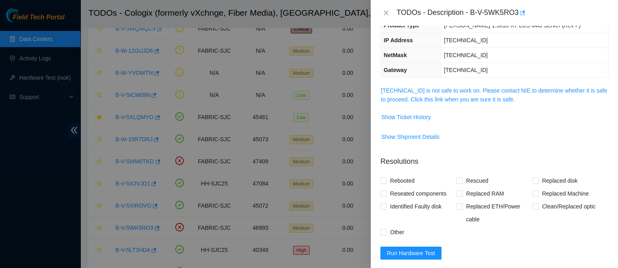
click at [437, 78] on div "Problem Type Hardware Sub Type Tier 1 - Secure Rack Number SV1.1.DH2.34.B.C033 …" at bounding box center [494, 147] width 247 height 242
click at [427, 87] on link "[TECHNICAL_ID] is not safe to work on. Please contact NIE to determine whether …" at bounding box center [494, 94] width 226 height 15
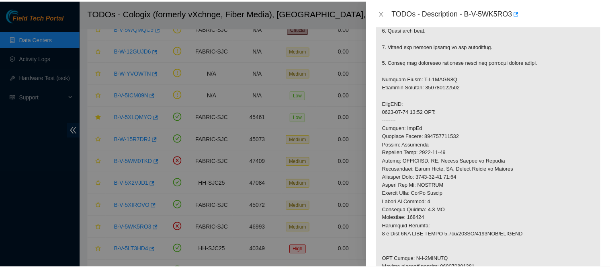
scroll to position [275, 0]
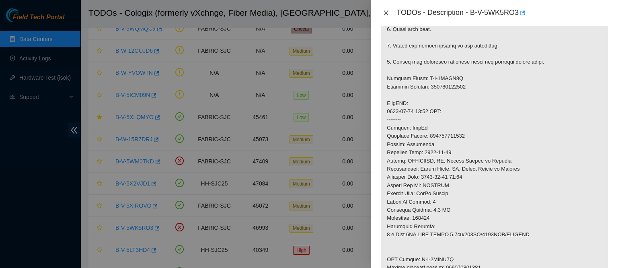
click at [385, 12] on icon "close" at bounding box center [386, 12] width 4 height 5
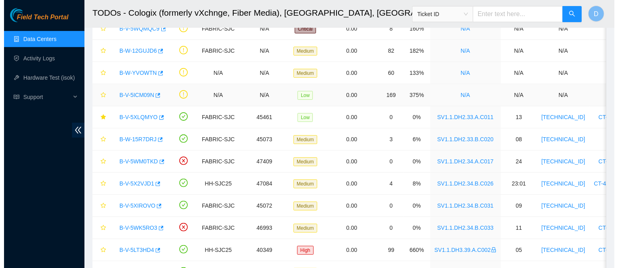
scroll to position [0, 0]
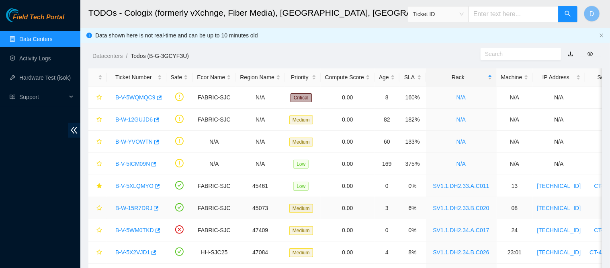
click at [136, 205] on link "B-W-15R7DRJ" at bounding box center [133, 208] width 37 height 6
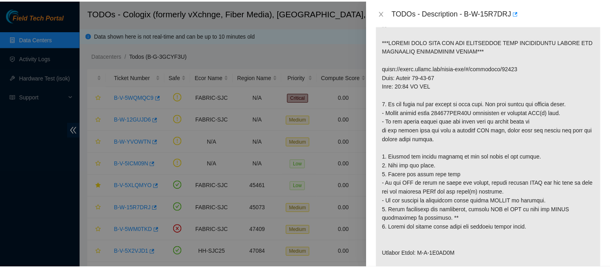
scroll to position [163, 0]
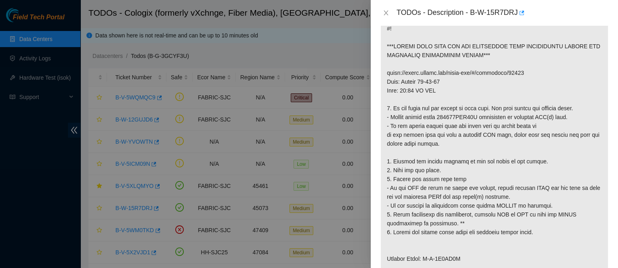
click at [381, 8] on div "TODOs - Description - B-W-15R7DRJ" at bounding box center [494, 12] width 228 height 13
click at [384, 10] on icon "close" at bounding box center [386, 13] width 6 height 6
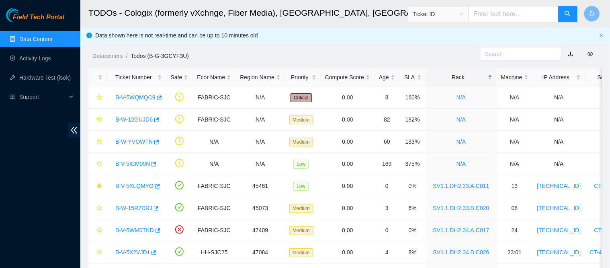
scroll to position [166, 0]
click at [452, 13] on span "Ticket ID" at bounding box center [438, 14] width 51 height 12
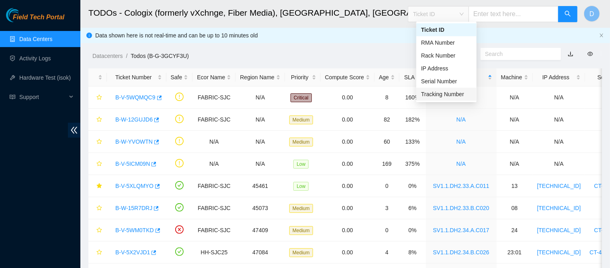
click at [443, 89] on div "Tracking Number" at bounding box center [446, 94] width 60 height 13
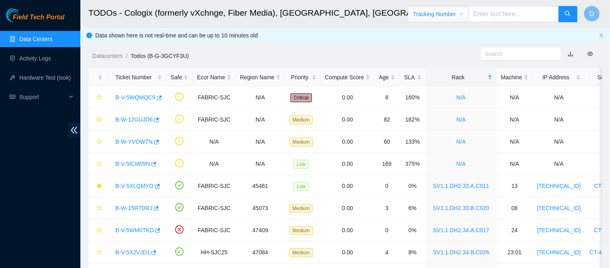
click at [490, 14] on input "text" at bounding box center [514, 14] width 90 height 16
type input "463470057973"
click at [576, 14] on button "button" at bounding box center [567, 14] width 19 height 16
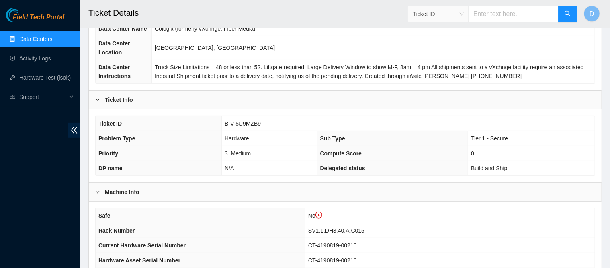
scroll to position [102, 0]
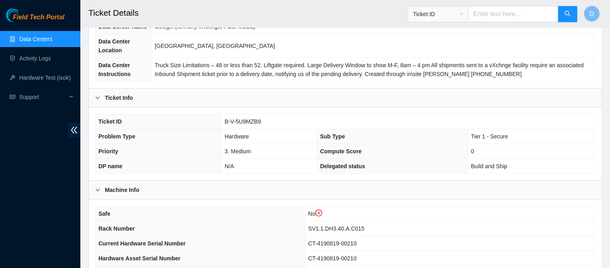
click at [239, 121] on span "B-V-5U9MZB9" at bounding box center [243, 121] width 36 height 6
click at [237, 118] on span "B-V-5U9MZB9" at bounding box center [243, 121] width 36 height 6
copy span "B-V-5U9MZB9"
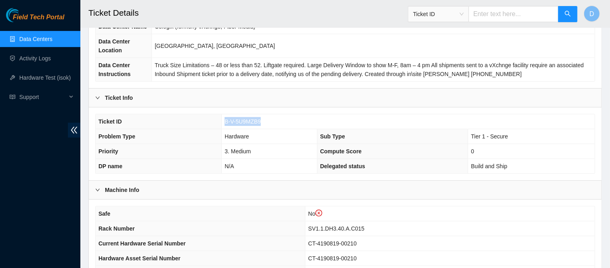
click at [447, 11] on span "Ticket ID" at bounding box center [438, 14] width 51 height 12
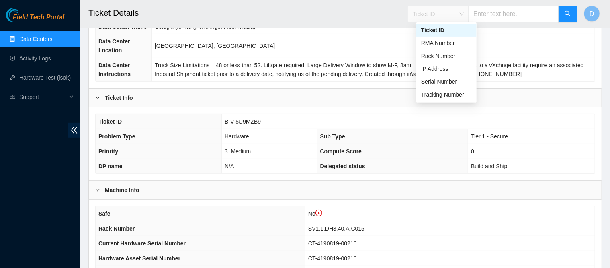
click at [504, 20] on input "text" at bounding box center [514, 14] width 90 height 16
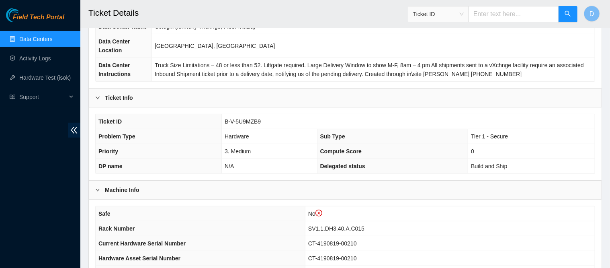
paste input "B-V-5U9MZB9"
type input "B-V-5U9MZB9"
click at [571, 16] on icon "search" at bounding box center [568, 13] width 6 height 6
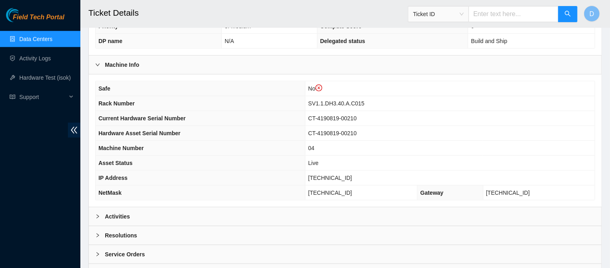
scroll to position [228, 0]
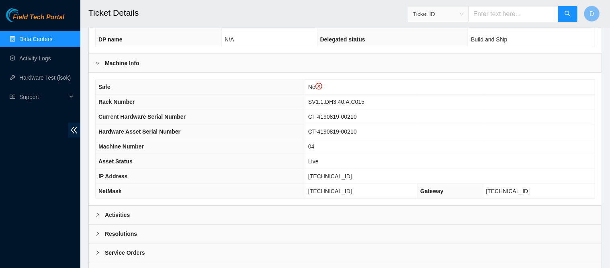
click at [52, 38] on link "Data Centers" at bounding box center [35, 39] width 33 height 6
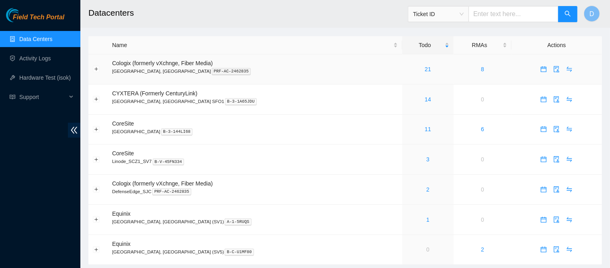
click at [407, 65] on div "21" at bounding box center [428, 69] width 43 height 9
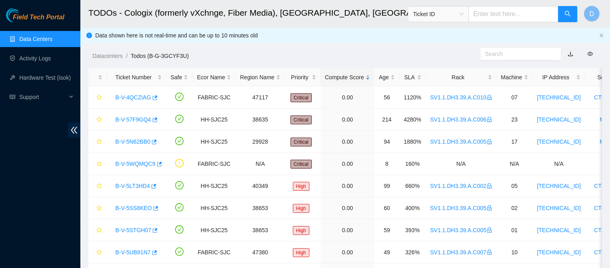
click at [449, 74] on div "Rack" at bounding box center [461, 77] width 62 height 9
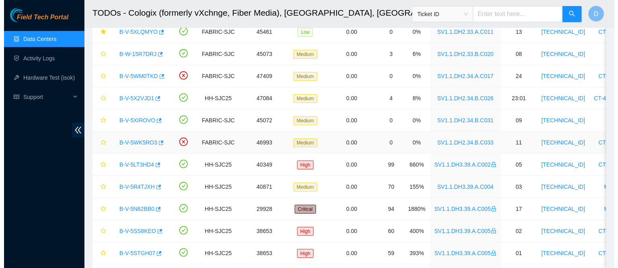
scroll to position [153, 0]
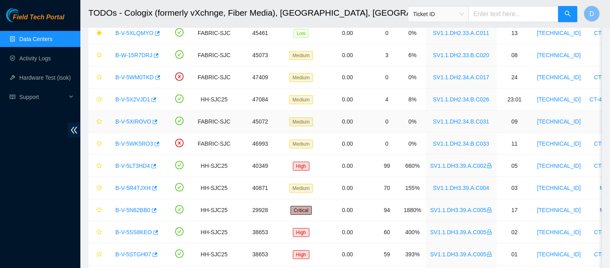
click at [132, 119] on link "B-V-5XIROVO" at bounding box center [133, 121] width 36 height 6
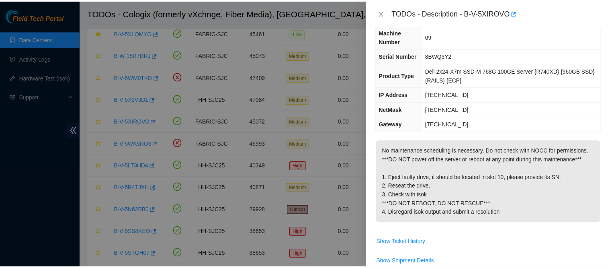
scroll to position [43, 0]
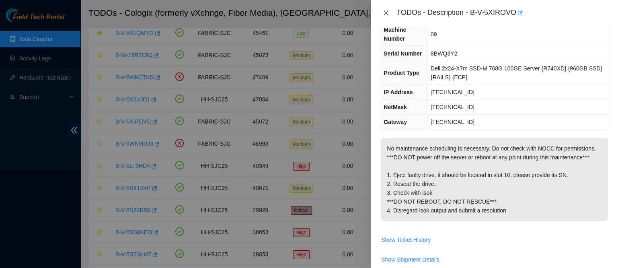
click at [385, 12] on icon "close" at bounding box center [386, 13] width 6 height 6
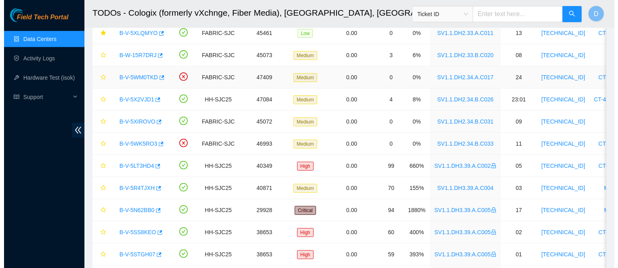
scroll to position [61, 0]
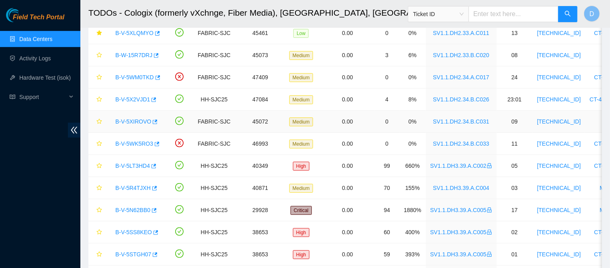
click at [132, 127] on td "B-V-5XIROVO" at bounding box center [136, 122] width 59 height 22
click at [132, 116] on div "B-V-5XIROVO" at bounding box center [136, 121] width 51 height 13
click at [137, 122] on link "B-V-5XIROVO" at bounding box center [133, 121] width 36 height 6
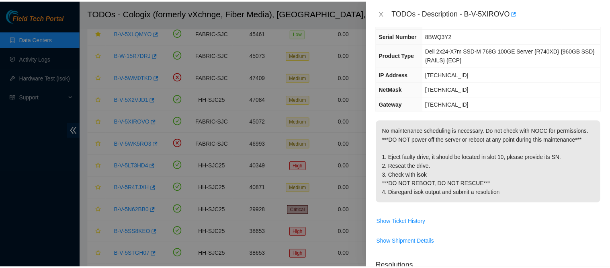
scroll to position [43, 0]
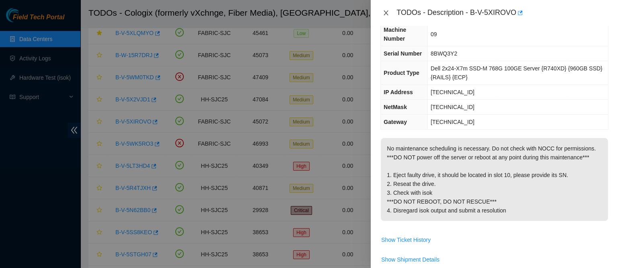
click at [386, 12] on icon "close" at bounding box center [386, 13] width 6 height 6
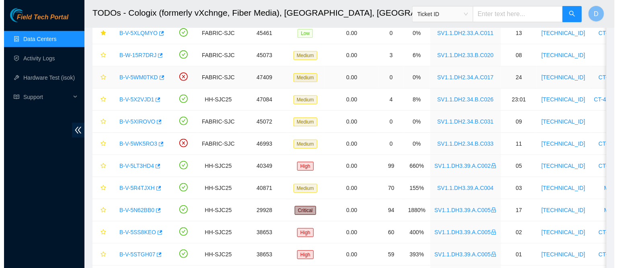
scroll to position [61, 0]
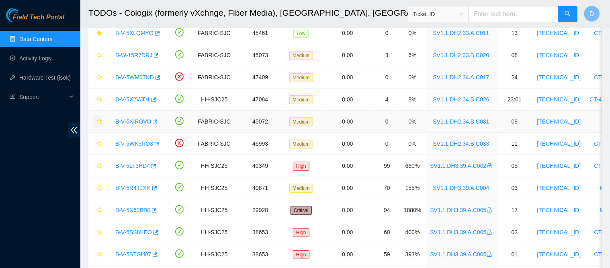
click at [95, 119] on button "button" at bounding box center [98, 121] width 10 height 13
click at [132, 98] on link "B-V-5X2VJD1" at bounding box center [132, 99] width 35 height 6
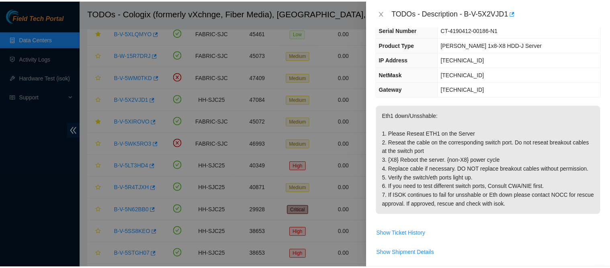
scroll to position [0, 0]
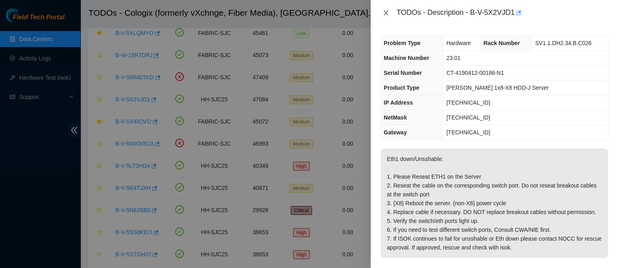
click at [388, 14] on icon "close" at bounding box center [386, 13] width 6 height 6
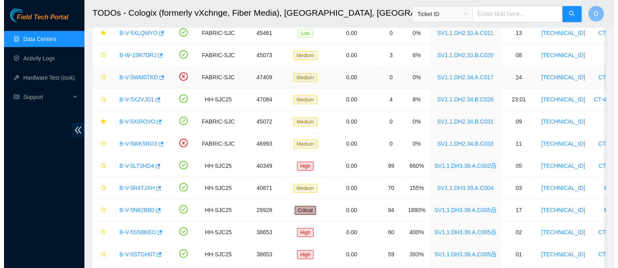
scroll to position [138, 0]
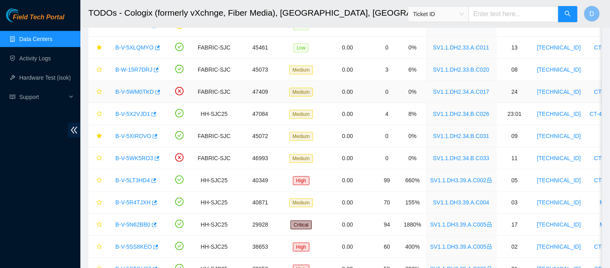
click at [139, 90] on link "B-V-5WM0TKD" at bounding box center [134, 91] width 39 height 6
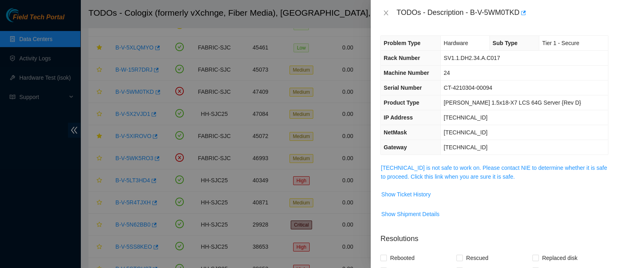
click at [423, 159] on div "Problem Type Hardware Sub Type Tier 1 - Secure Rack Number SV1.1.DH2.34.A.C017 …" at bounding box center [494, 147] width 247 height 242
click at [417, 176] on link "[TECHNICAL_ID] is not safe to work on. Please contact NIE to determine whether …" at bounding box center [494, 171] width 226 height 15
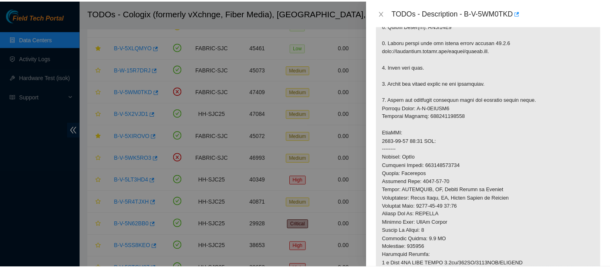
scroll to position [238, 0]
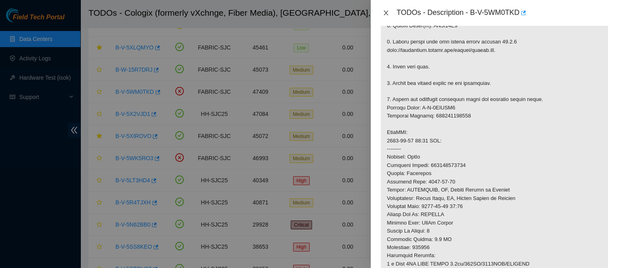
click at [386, 11] on icon "close" at bounding box center [386, 13] width 6 height 6
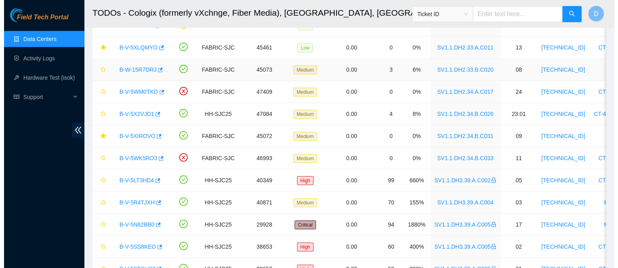
scroll to position [209, 0]
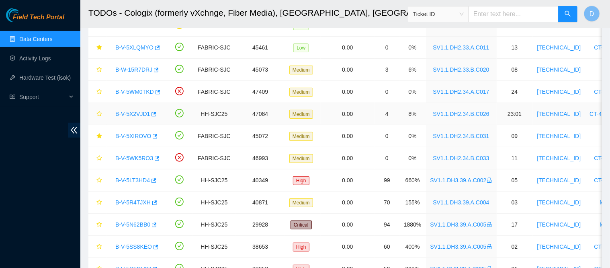
click at [136, 111] on link "B-V-5X2VJD1" at bounding box center [132, 114] width 35 height 6
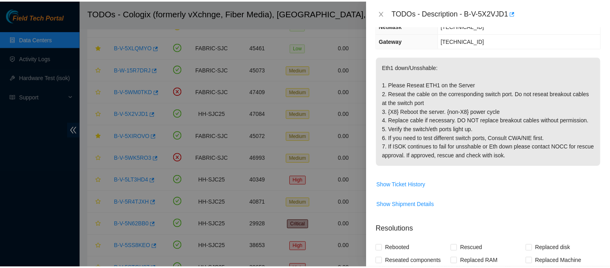
scroll to position [91, 0]
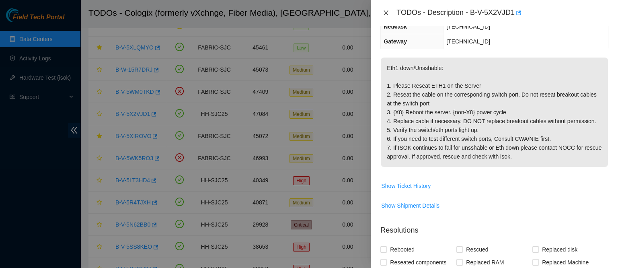
click at [387, 14] on icon "close" at bounding box center [386, 12] width 4 height 5
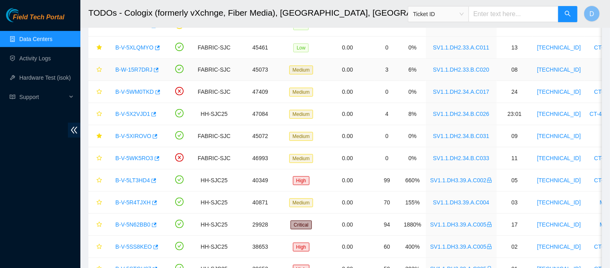
scroll to position [126, 0]
click at [99, 90] on icon "star" at bounding box center [99, 92] width 6 height 6
click at [100, 156] on icon "star" at bounding box center [99, 158] width 6 height 6
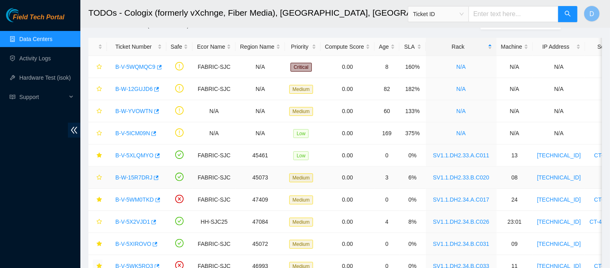
scroll to position [29, 0]
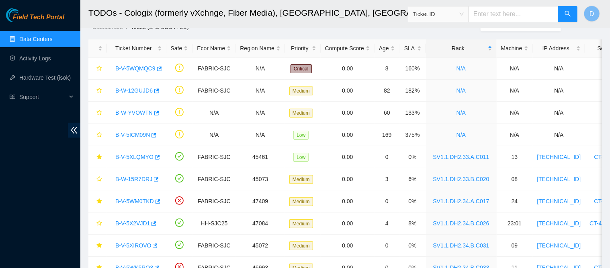
click at [102, 48] on div at bounding box center [98, 49] width 10 height 8
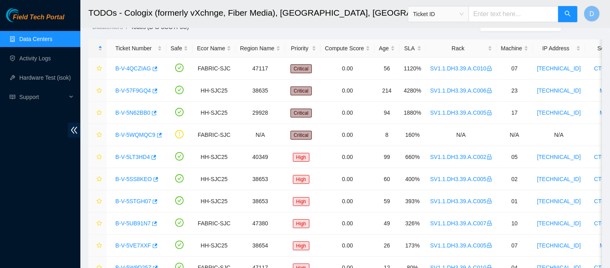
click at [102, 48] on div at bounding box center [98, 49] width 10 height 8
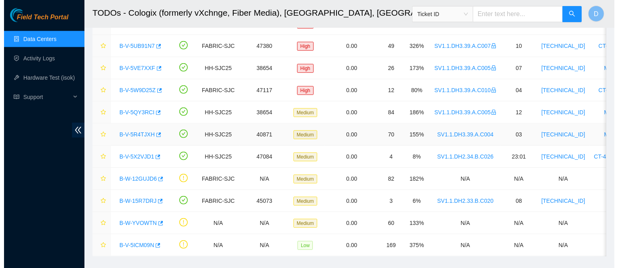
scroll to position [296, 0]
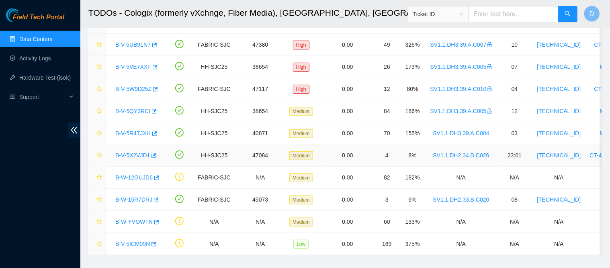
click at [136, 152] on link "B-V-5X2VJD1" at bounding box center [132, 155] width 35 height 6
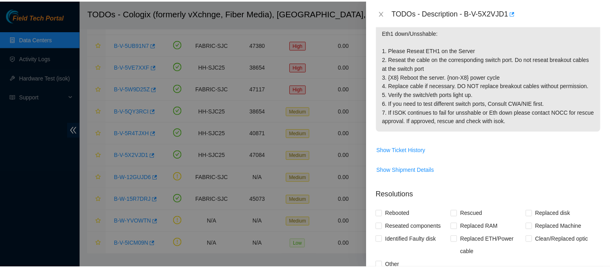
scroll to position [91, 0]
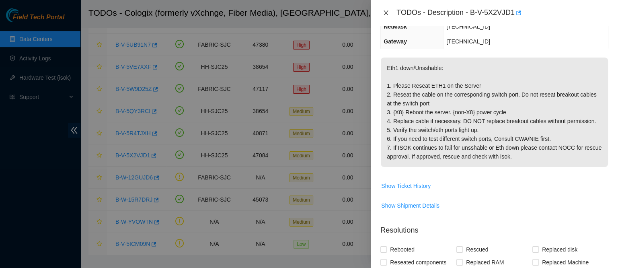
click at [387, 12] on icon "close" at bounding box center [386, 13] width 6 height 6
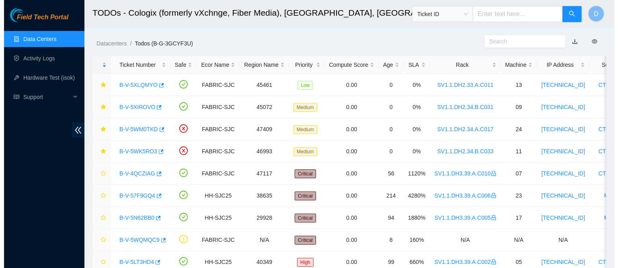
scroll to position [0, 0]
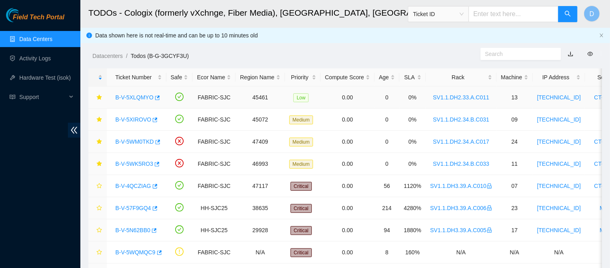
click at [144, 94] on link "B-V-5XLQMYO" at bounding box center [134, 97] width 38 height 6
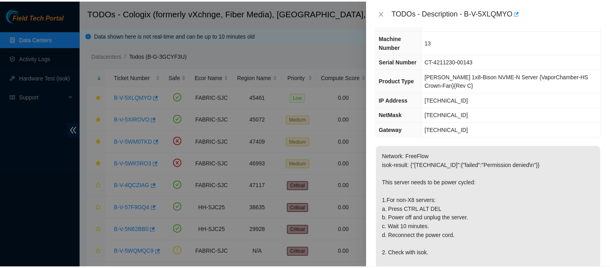
scroll to position [33, 0]
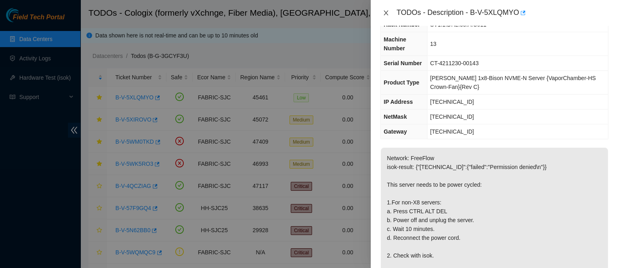
click at [386, 10] on icon "close" at bounding box center [386, 13] width 6 height 6
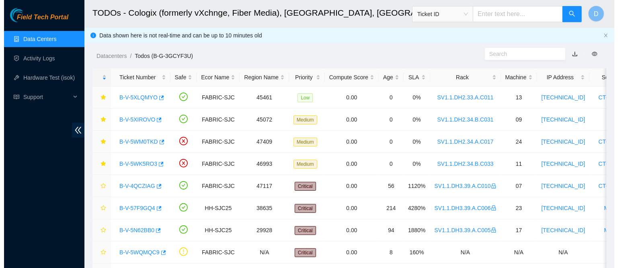
scroll to position [42, 0]
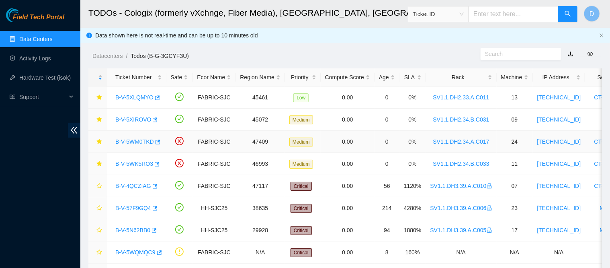
drag, startPoint x: 139, startPoint y: 139, endPoint x: 171, endPoint y: 119, distance: 37.8
click at [139, 139] on link "B-V-5WM0TKD" at bounding box center [134, 141] width 39 height 6
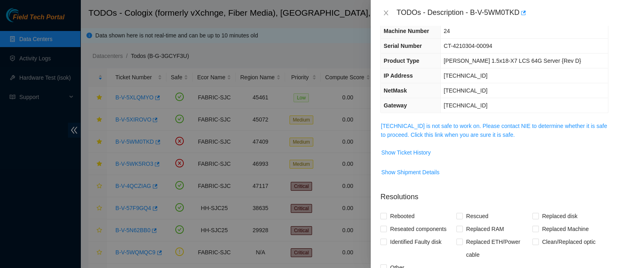
scroll to position [33, 0]
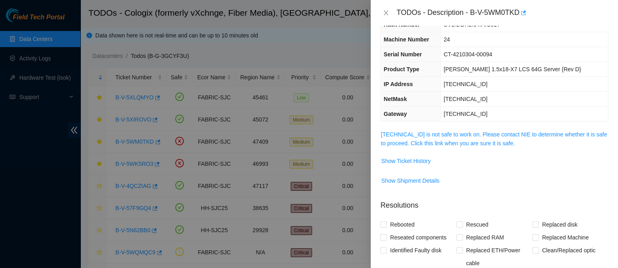
click at [435, 134] on link "[TECHNICAL_ID] is not safe to work on. Please contact NIE to determine whether …" at bounding box center [494, 138] width 226 height 15
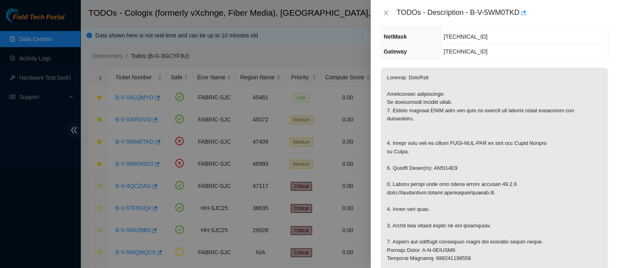
scroll to position [0, 0]
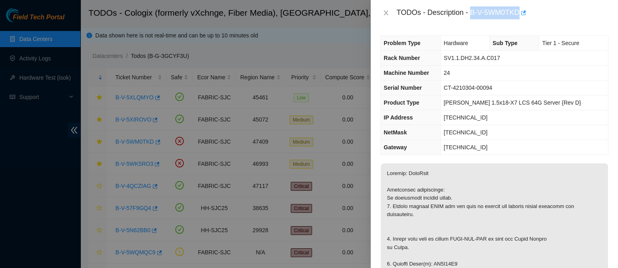
drag, startPoint x: 495, startPoint y: 12, endPoint x: 559, endPoint y: 18, distance: 64.2
click at [559, 18] on div "TODOs - Description - B-V-5WM0TKD" at bounding box center [502, 12] width 212 height 13
copy div "B-V-5WM0TKD"
click at [384, 11] on icon "close" at bounding box center [386, 13] width 6 height 6
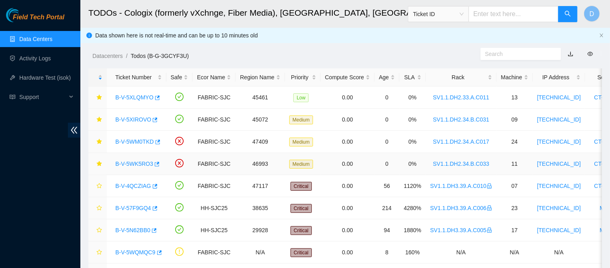
click at [137, 165] on link "B-V-5WK5RO3" at bounding box center [134, 163] width 38 height 6
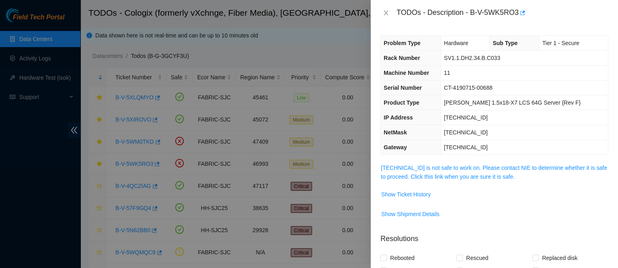
click at [426, 181] on td "[TECHNICAL_ID] is not safe to work on. Please contact NIE to determine whether …" at bounding box center [494, 175] width 228 height 25
click at [427, 175] on link "[TECHNICAL_ID] is not safe to work on. Please contact NIE to determine whether …" at bounding box center [494, 171] width 226 height 15
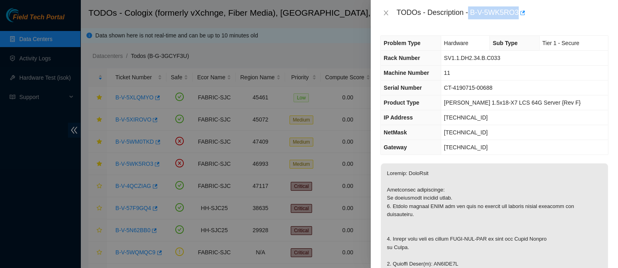
drag, startPoint x: 494, startPoint y: 11, endPoint x: 565, endPoint y: 13, distance: 71.2
click at [565, 13] on div "TODOs - Description - B-V-5WK5RO3" at bounding box center [502, 12] width 212 height 13
copy div "B-V-5WK5RO3"
click at [468, 26] on div "Problem Type Hardware Sub Type Tier 1 - Secure Rack Number SV1.1.DH2.34.B.C033 …" at bounding box center [494, 147] width 247 height 242
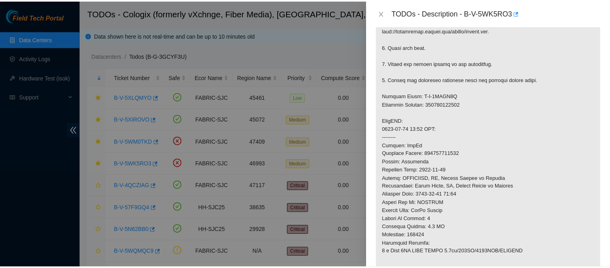
scroll to position [259, 0]
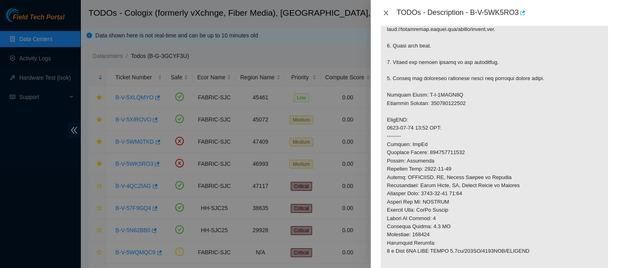
click at [386, 11] on icon "close" at bounding box center [386, 13] width 6 height 6
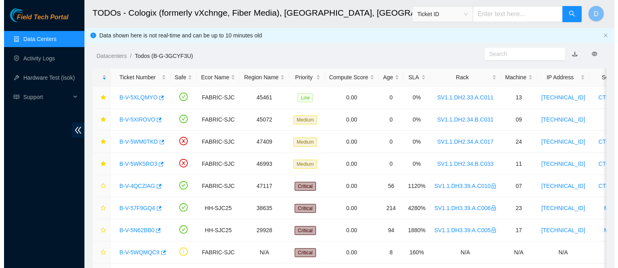
scroll to position [209, 0]
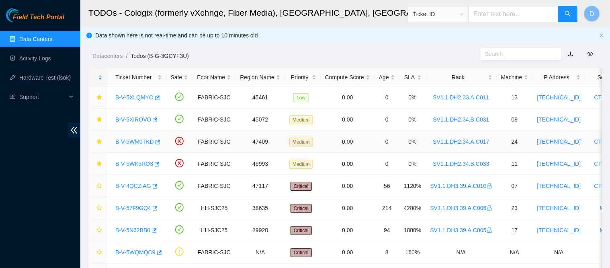
click at [137, 139] on link "B-V-5WM0TKD" at bounding box center [134, 141] width 39 height 6
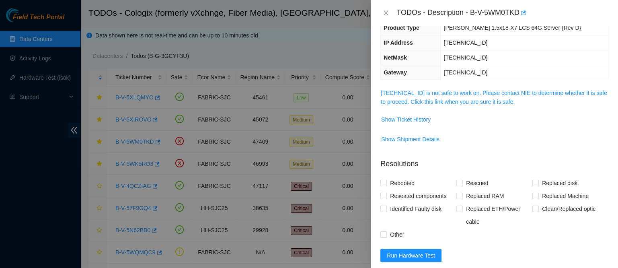
scroll to position [72, 0]
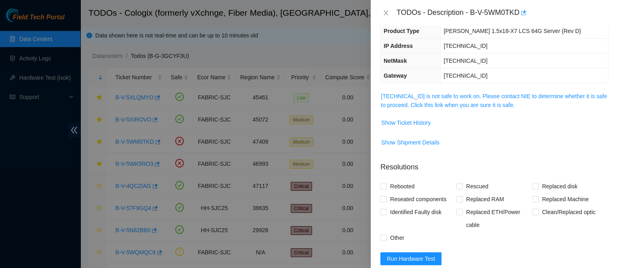
click at [447, 102] on link "[TECHNICAL_ID] is not safe to work on. Please contact NIE to determine whether …" at bounding box center [494, 100] width 226 height 15
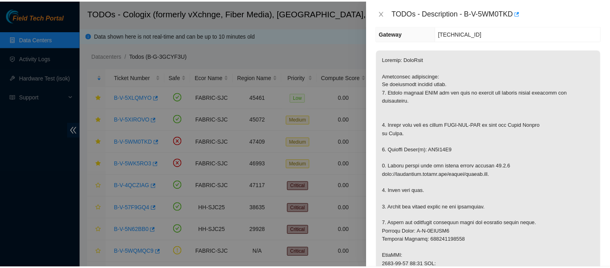
scroll to position [113, 0]
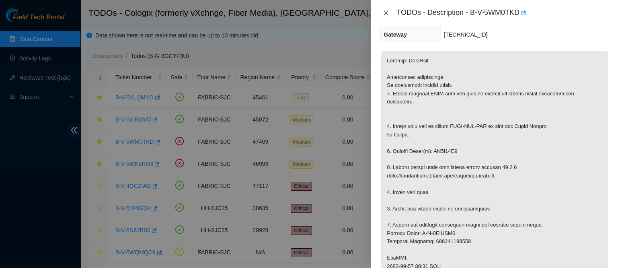
click at [384, 11] on icon "close" at bounding box center [386, 12] width 4 height 5
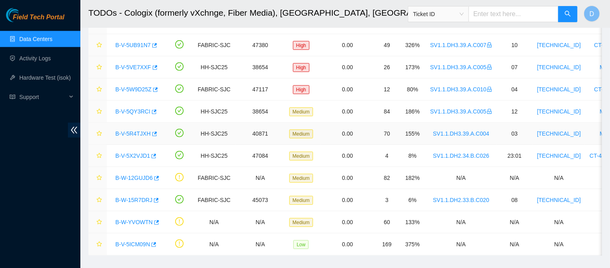
scroll to position [314, 0]
